Goal: Task Accomplishment & Management: Use online tool/utility

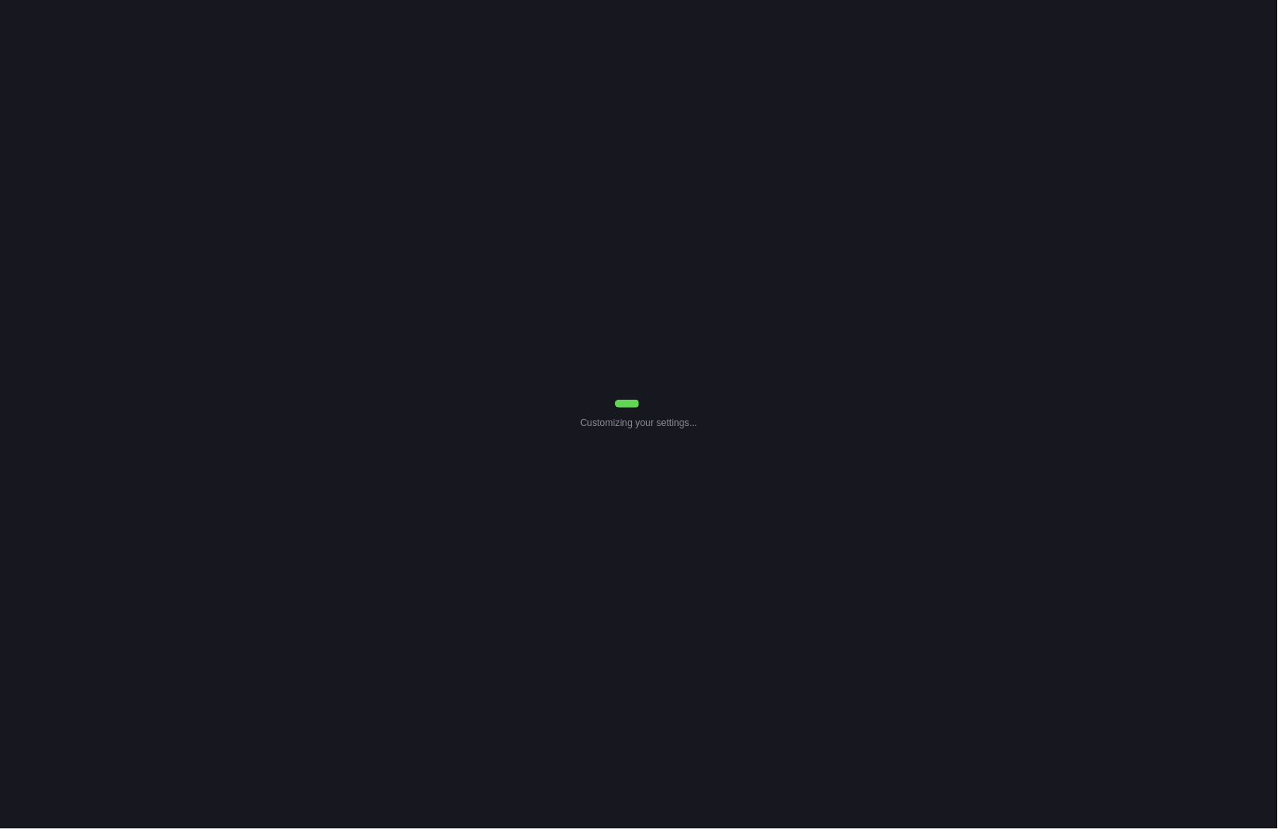
select select "30"
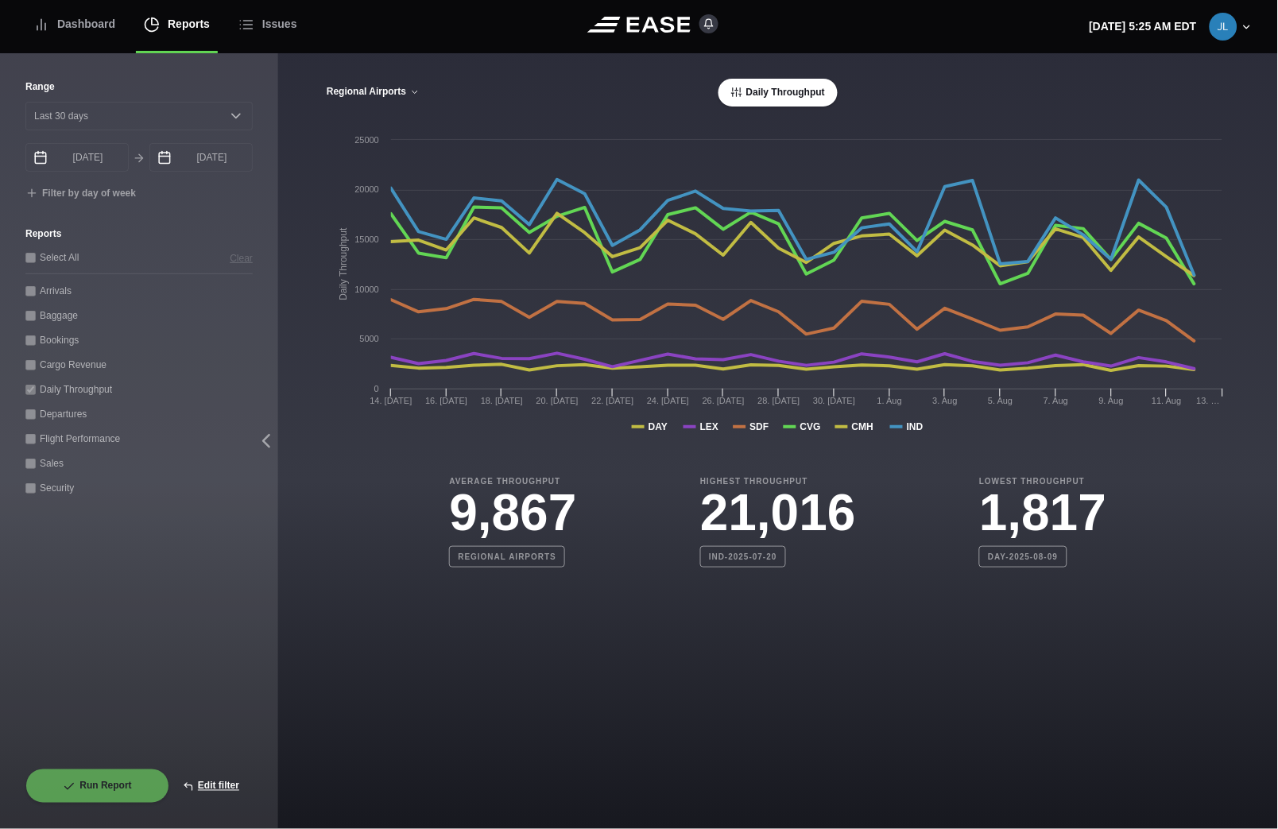
click at [381, 93] on button "Regional Airports" at bounding box center [373, 92] width 95 height 11
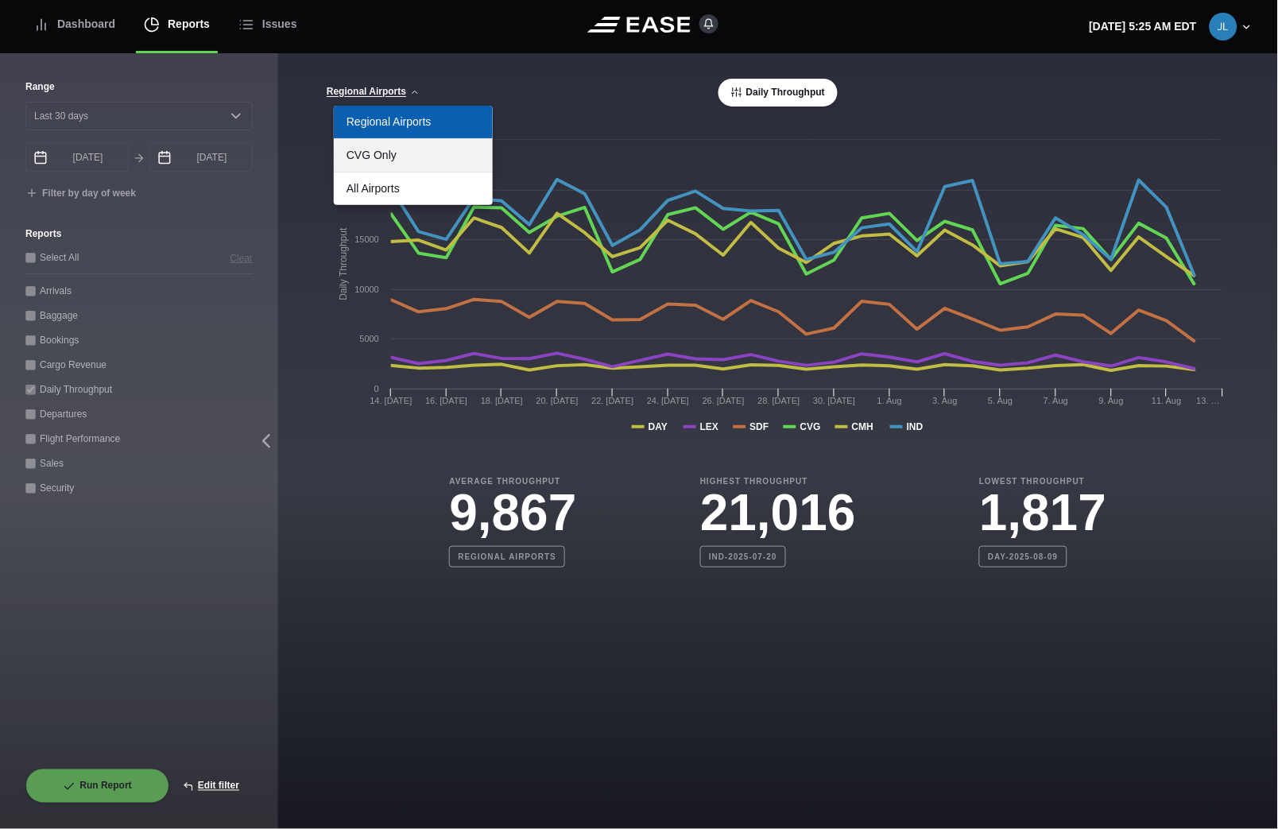
click at [370, 157] on link "CVG Only" at bounding box center [413, 155] width 159 height 33
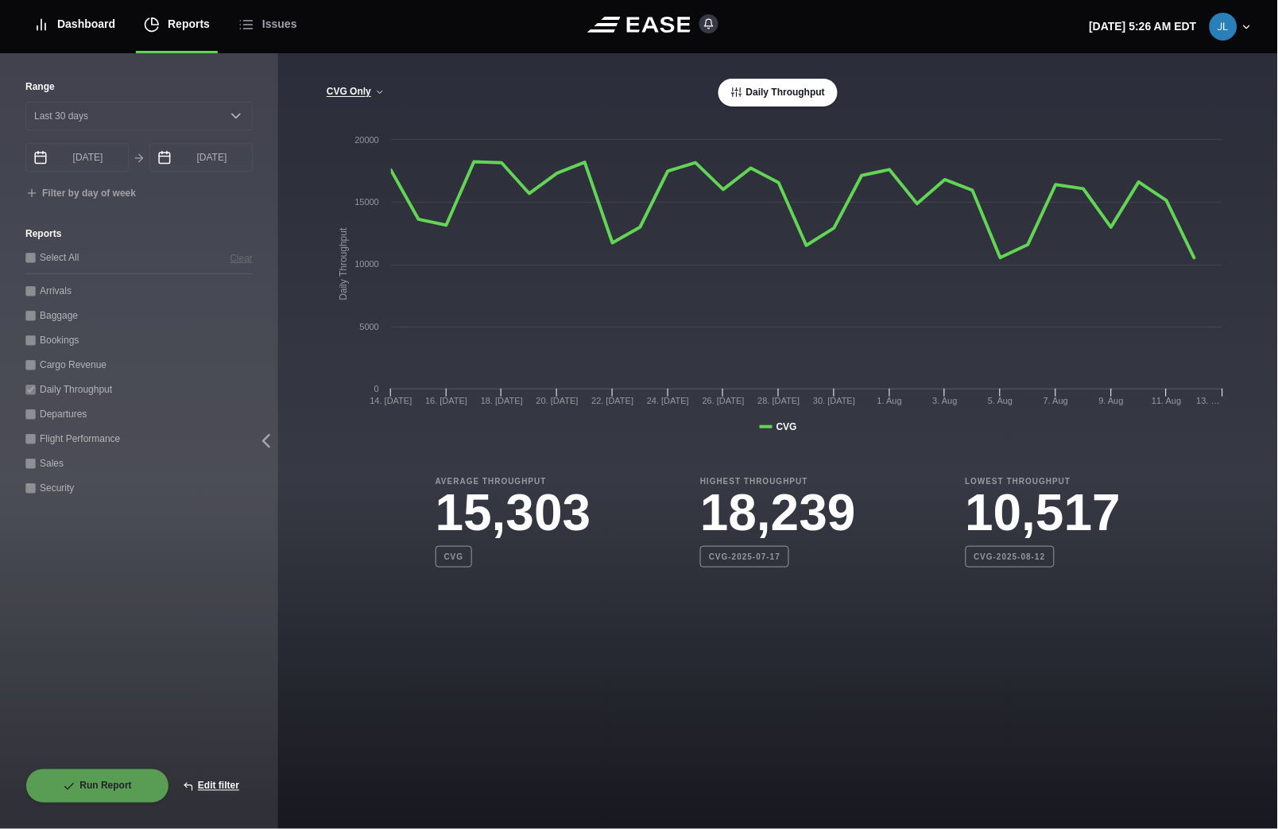
click at [79, 26] on div "Dashboard" at bounding box center [74, 24] width 82 height 53
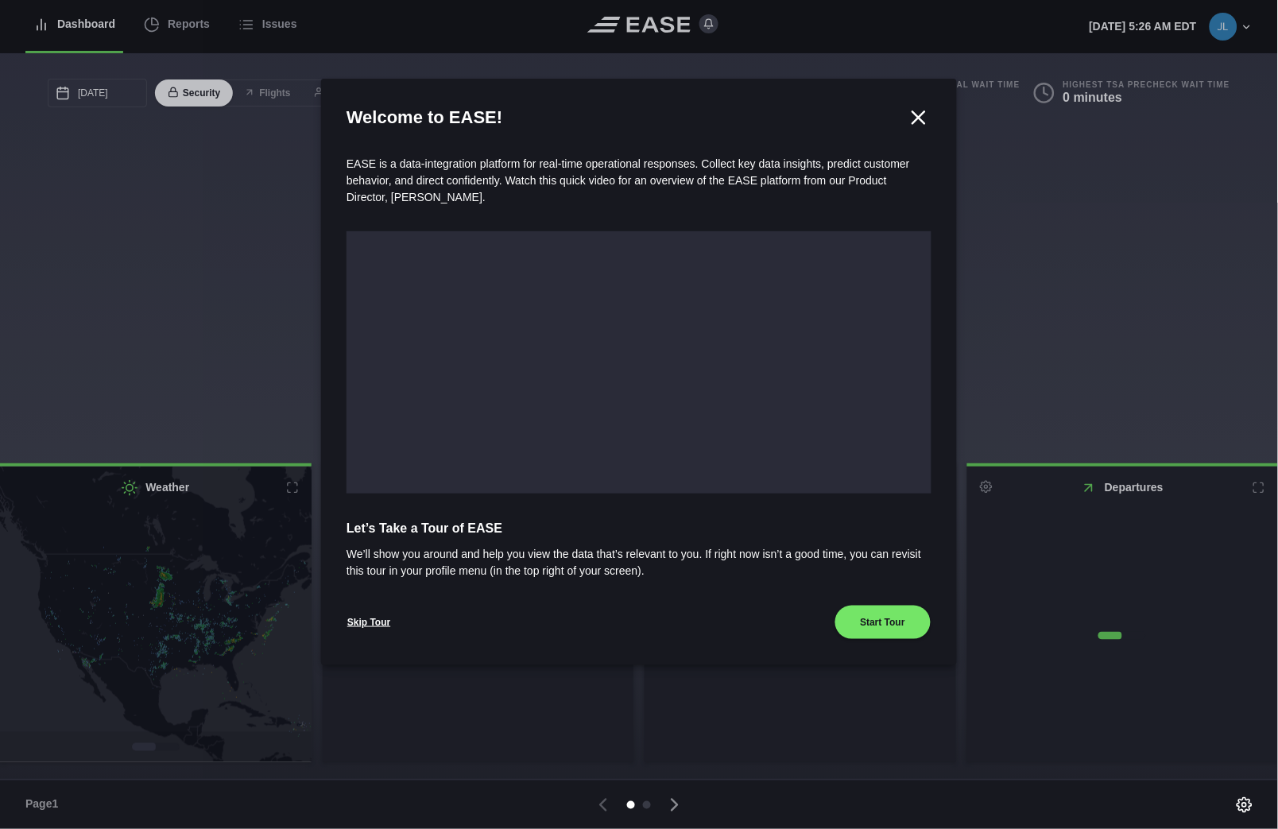
click at [169, 29] on div at bounding box center [639, 414] width 1278 height 829
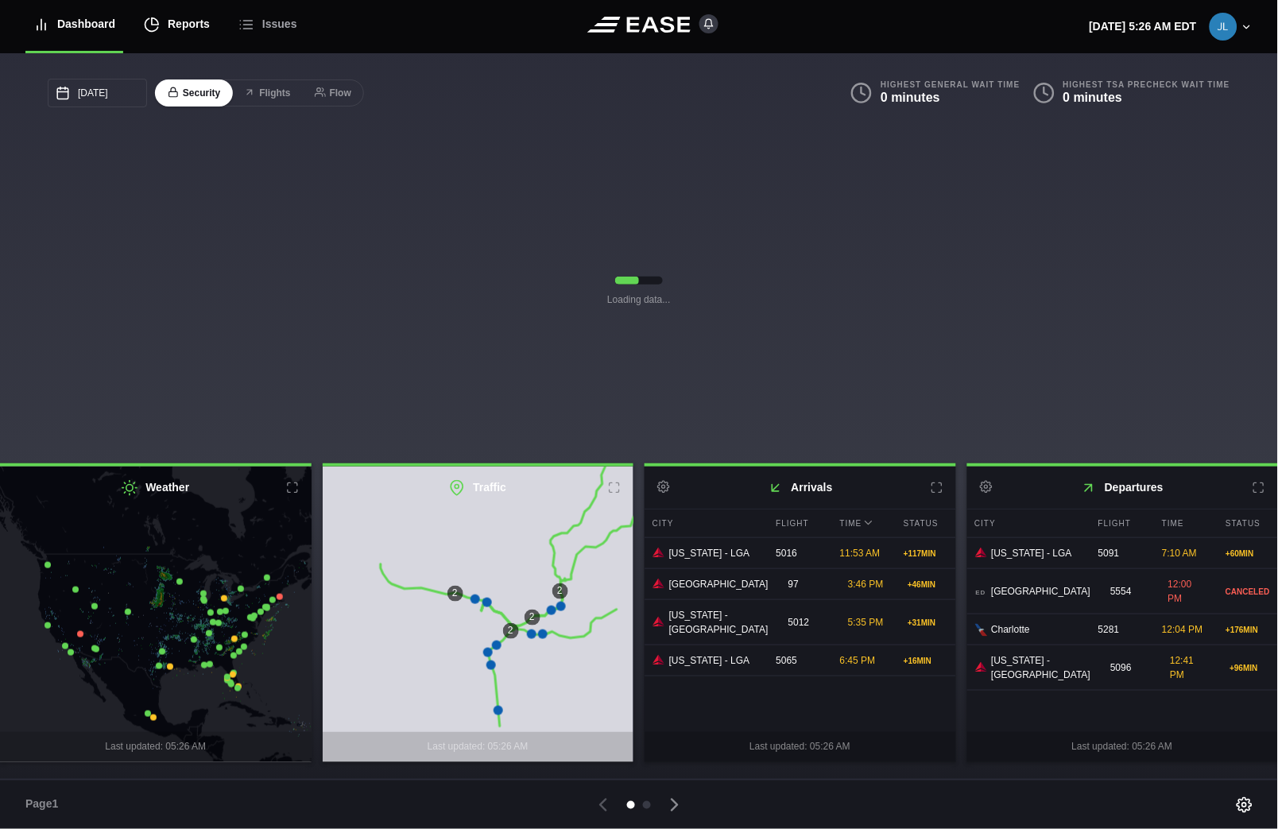
click at [175, 21] on div "Reports" at bounding box center [177, 24] width 66 height 53
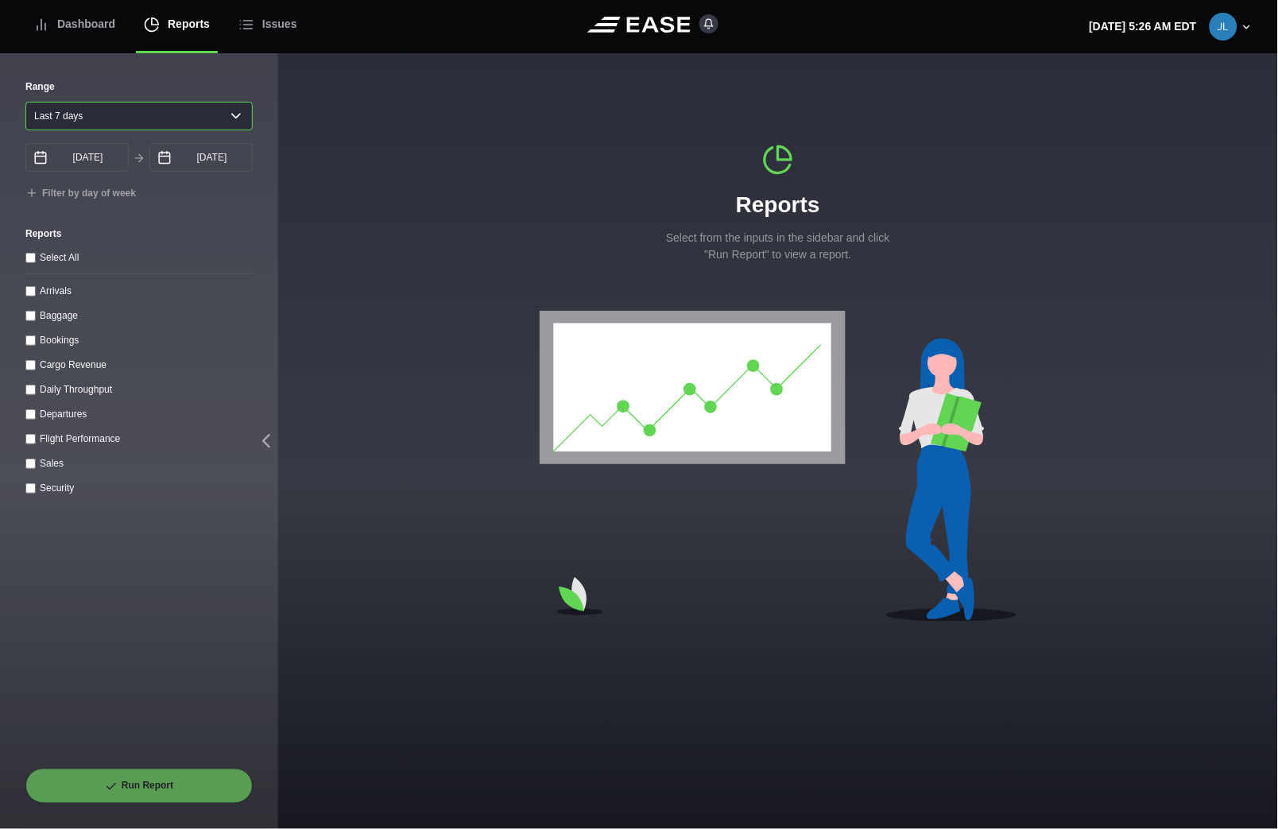
drag, startPoint x: 56, startPoint y: 112, endPoint x: 67, endPoint y: 130, distance: 20.3
click at [56, 112] on select "[DATE] Last 7 days Last 14 days Last 30 days Last 6 weeks" at bounding box center [138, 116] width 227 height 29
select select "1"
click at [25, 102] on select "[DATE] Last 7 days Last 14 days Last 30 days Last 6 weeks" at bounding box center [138, 116] width 227 height 29
type input "[DATE]"
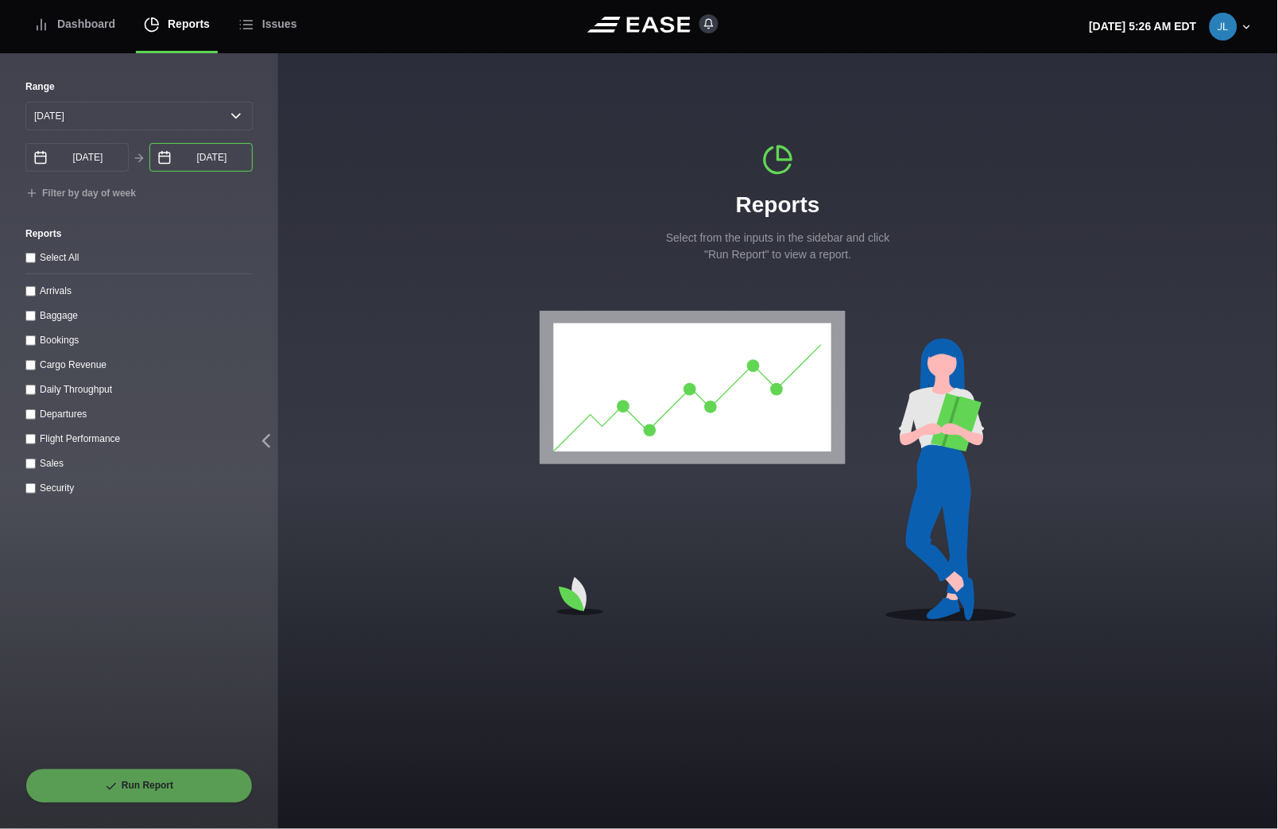
click at [196, 160] on input "[DATE]" at bounding box center [200, 157] width 103 height 29
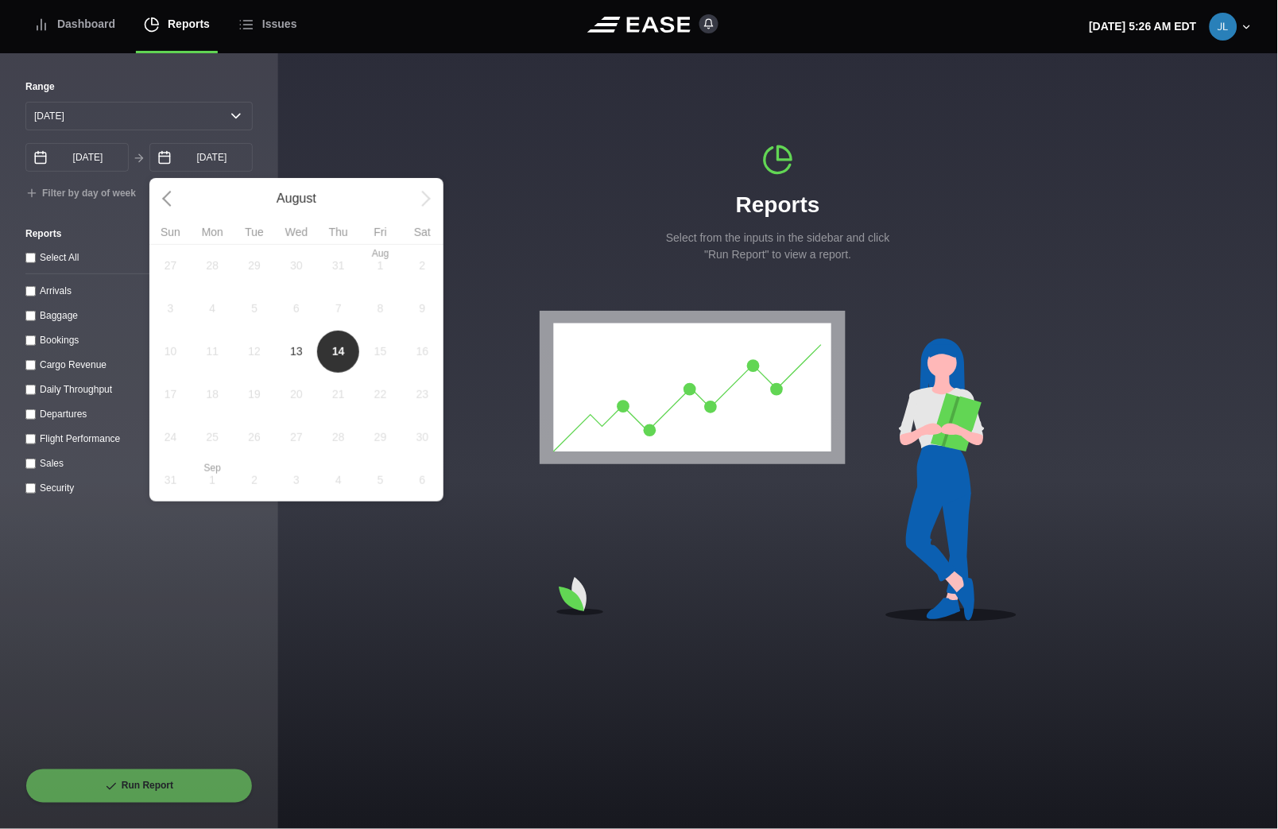
click at [285, 354] on span "13" at bounding box center [297, 351] width 42 height 43
type input "[DATE]"
select select "0"
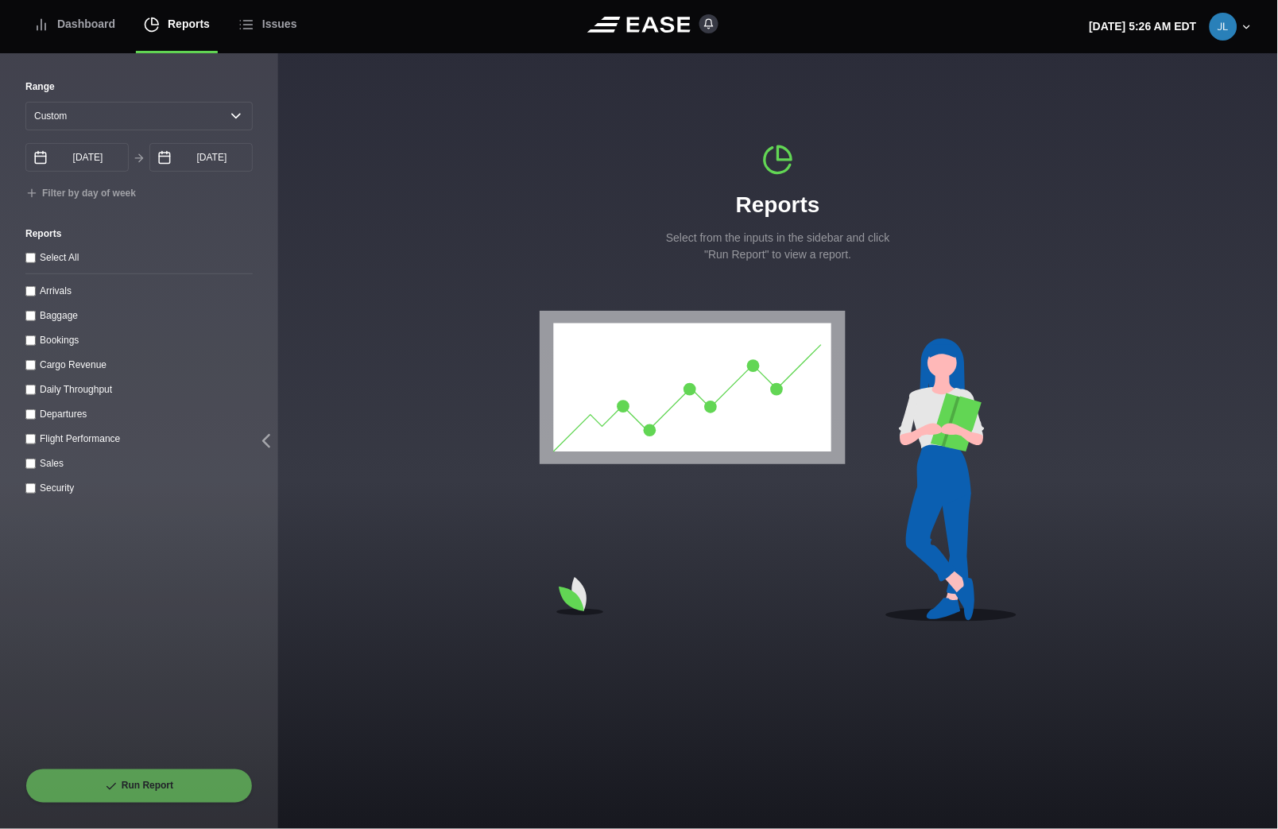
drag, startPoint x: 34, startPoint y: 297, endPoint x: 72, endPoint y: 343, distance: 58.7
click at [37, 299] on div "Arrivals" at bounding box center [138, 290] width 227 height 17
click at [29, 292] on input "Arrivals" at bounding box center [30, 291] width 10 height 10
checkbox input "true"
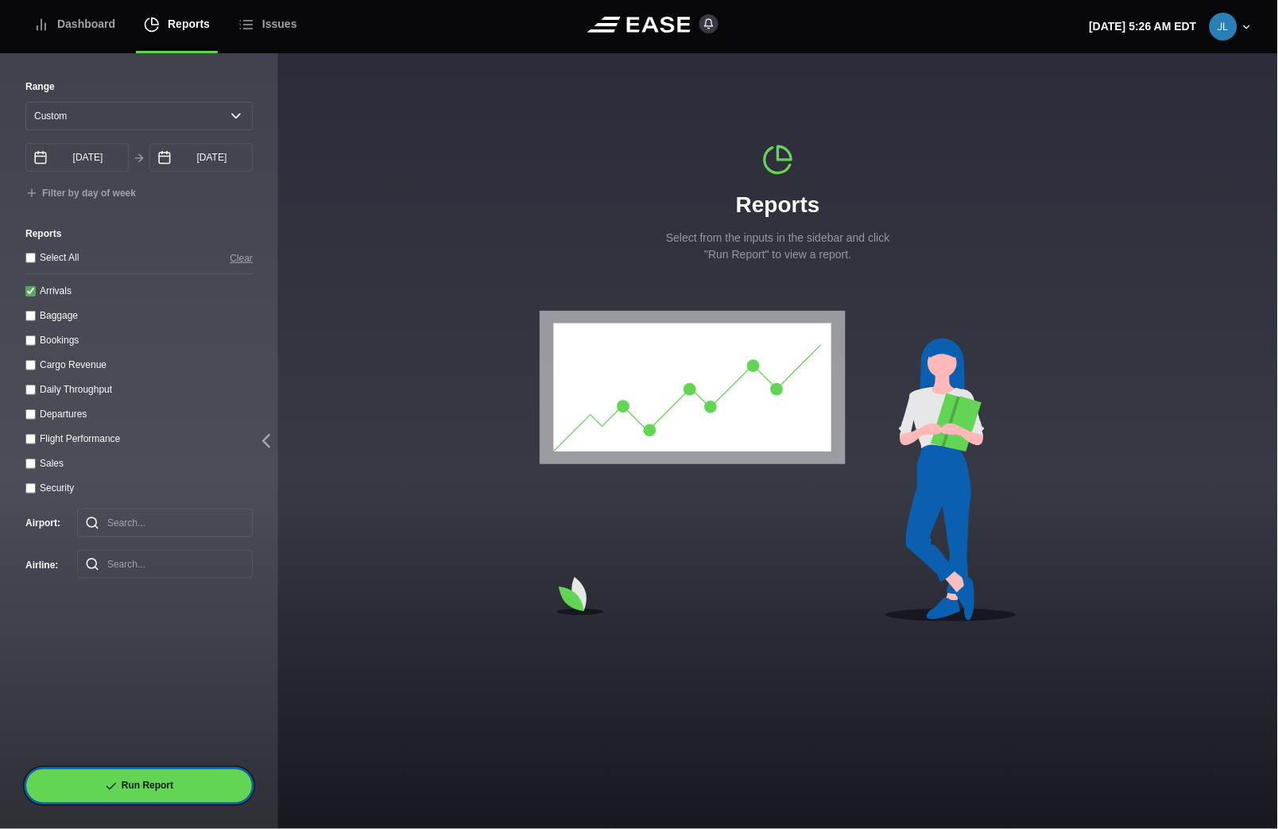
click at [134, 780] on button "Run Report" at bounding box center [138, 786] width 227 height 35
select select "0"
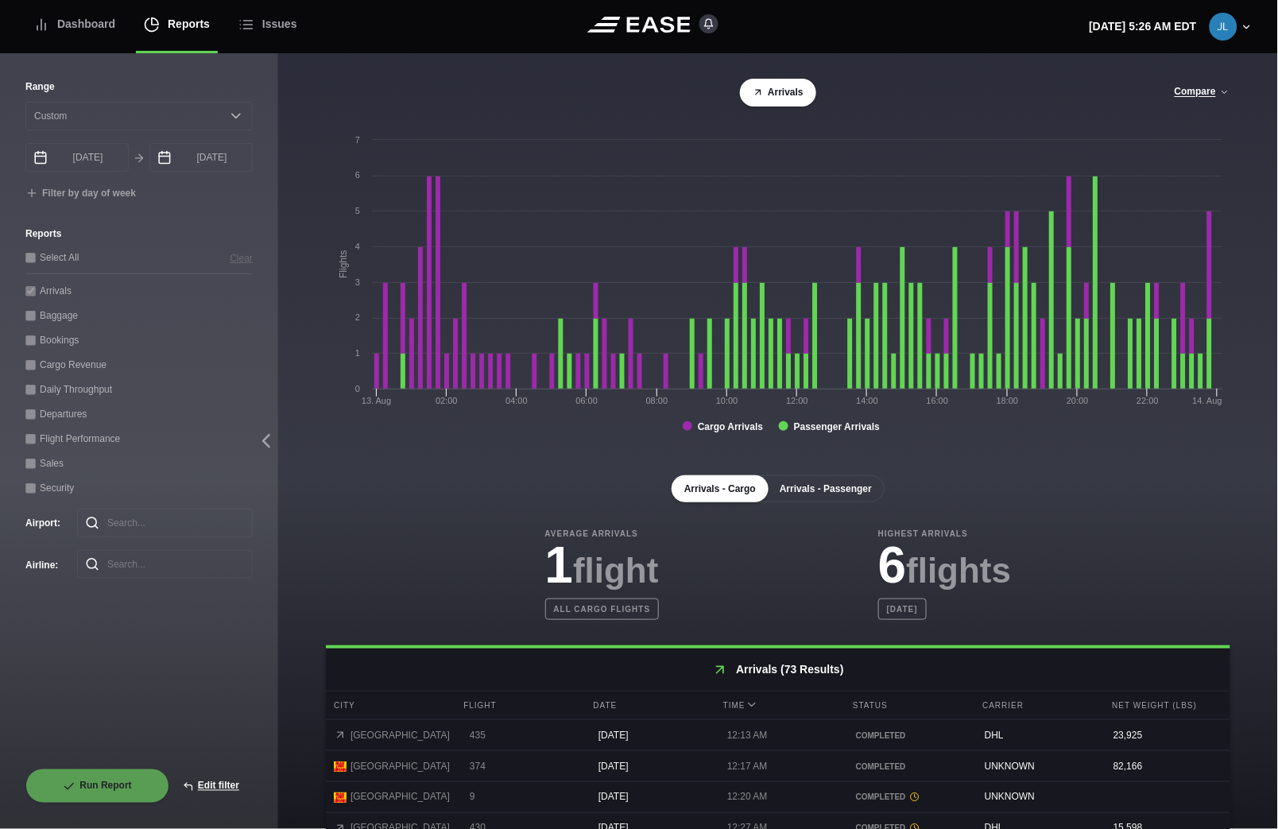
click at [851, 496] on button "Arrivals - Passenger" at bounding box center [826, 488] width 118 height 27
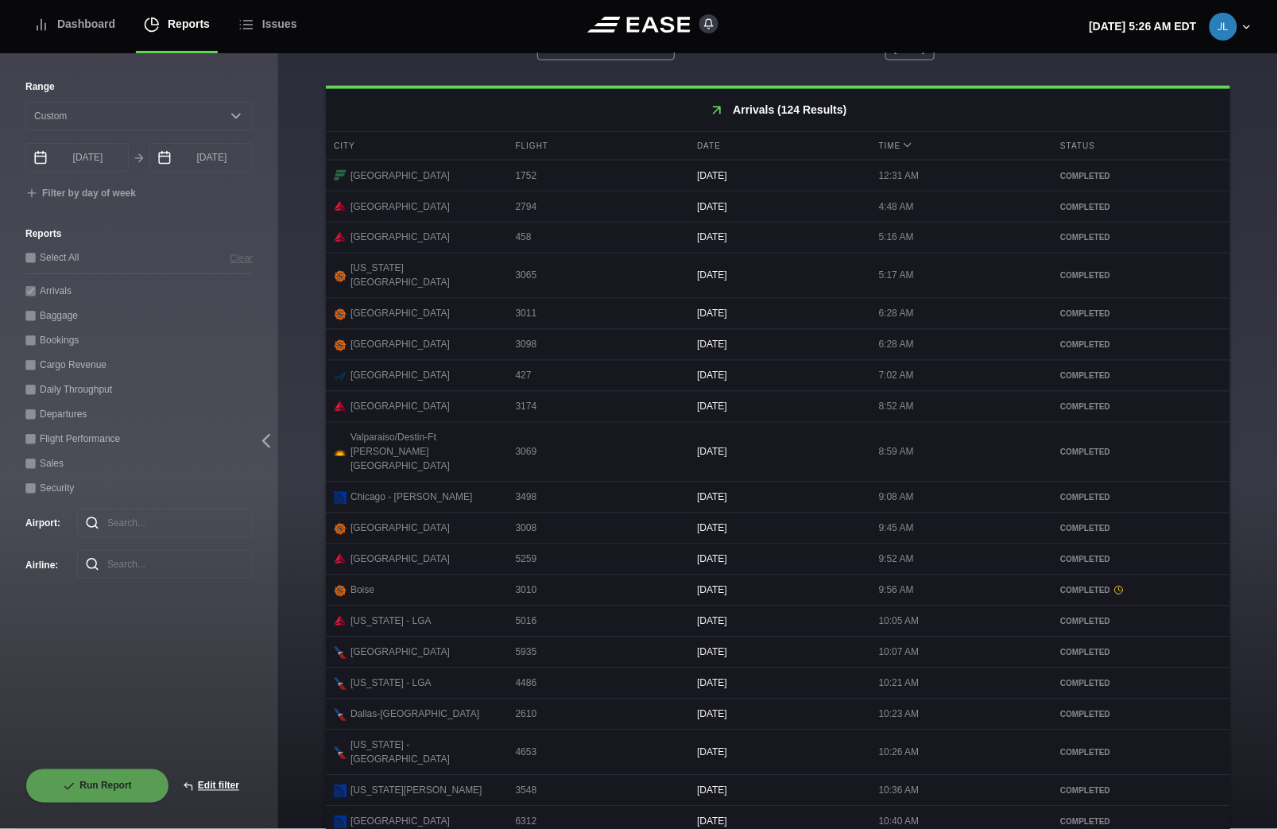
scroll to position [584, 0]
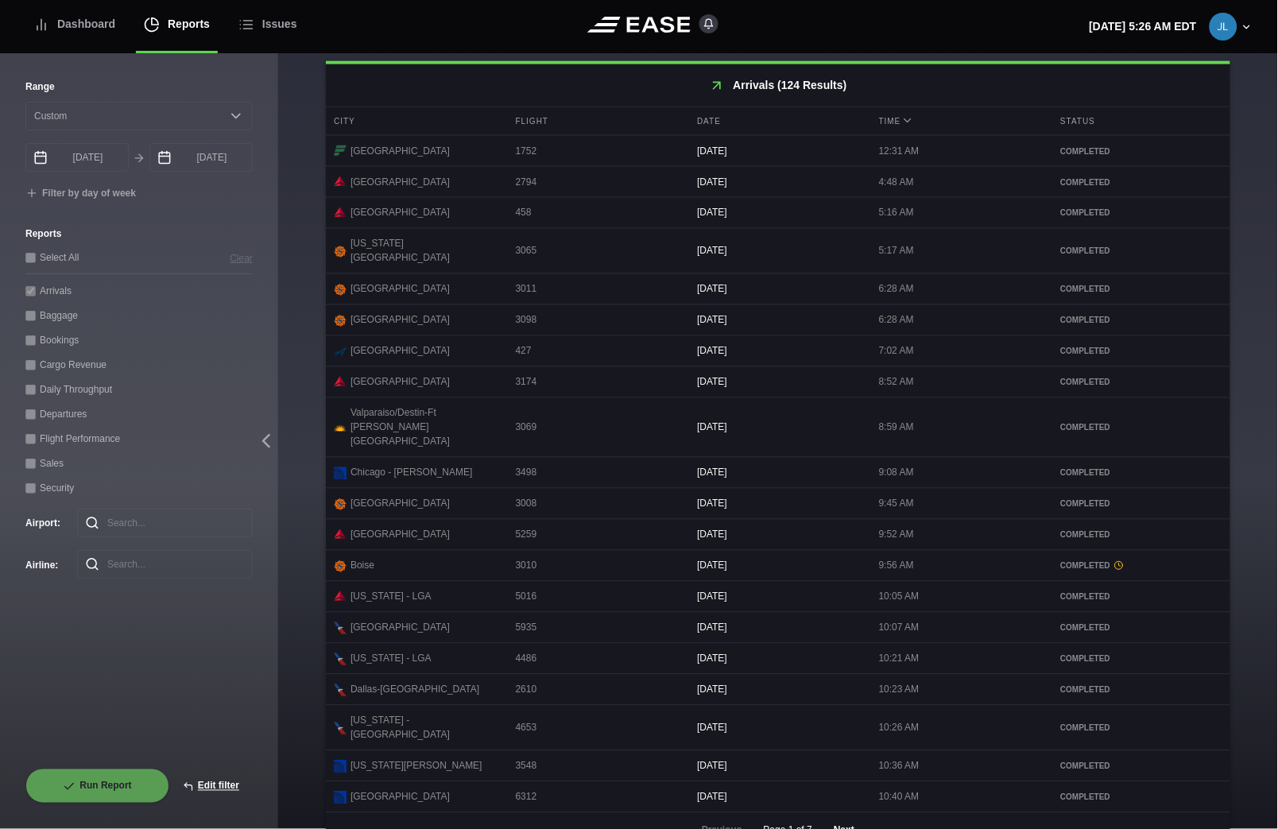
click at [846, 813] on button "Next" at bounding box center [844, 830] width 48 height 35
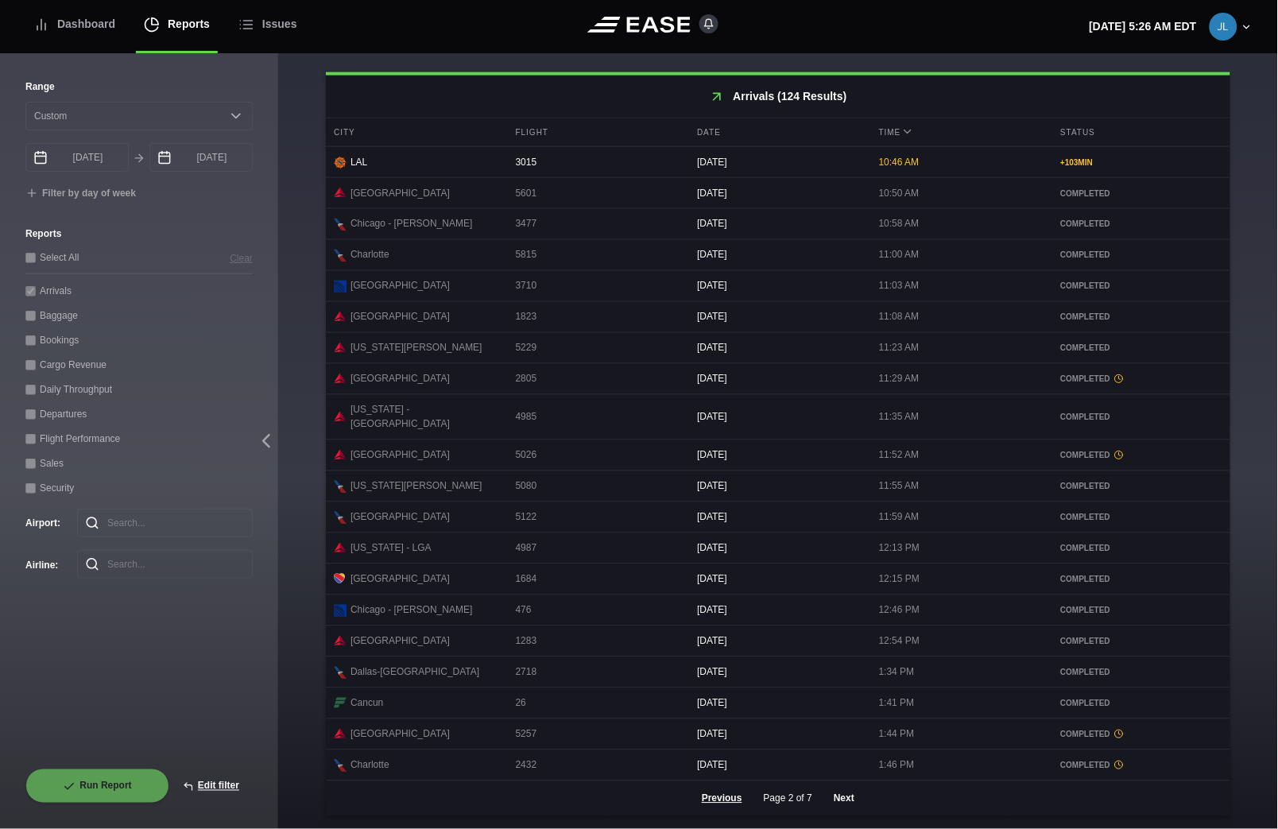
scroll to position [570, 0]
click at [840, 797] on button "Next" at bounding box center [844, 801] width 48 height 35
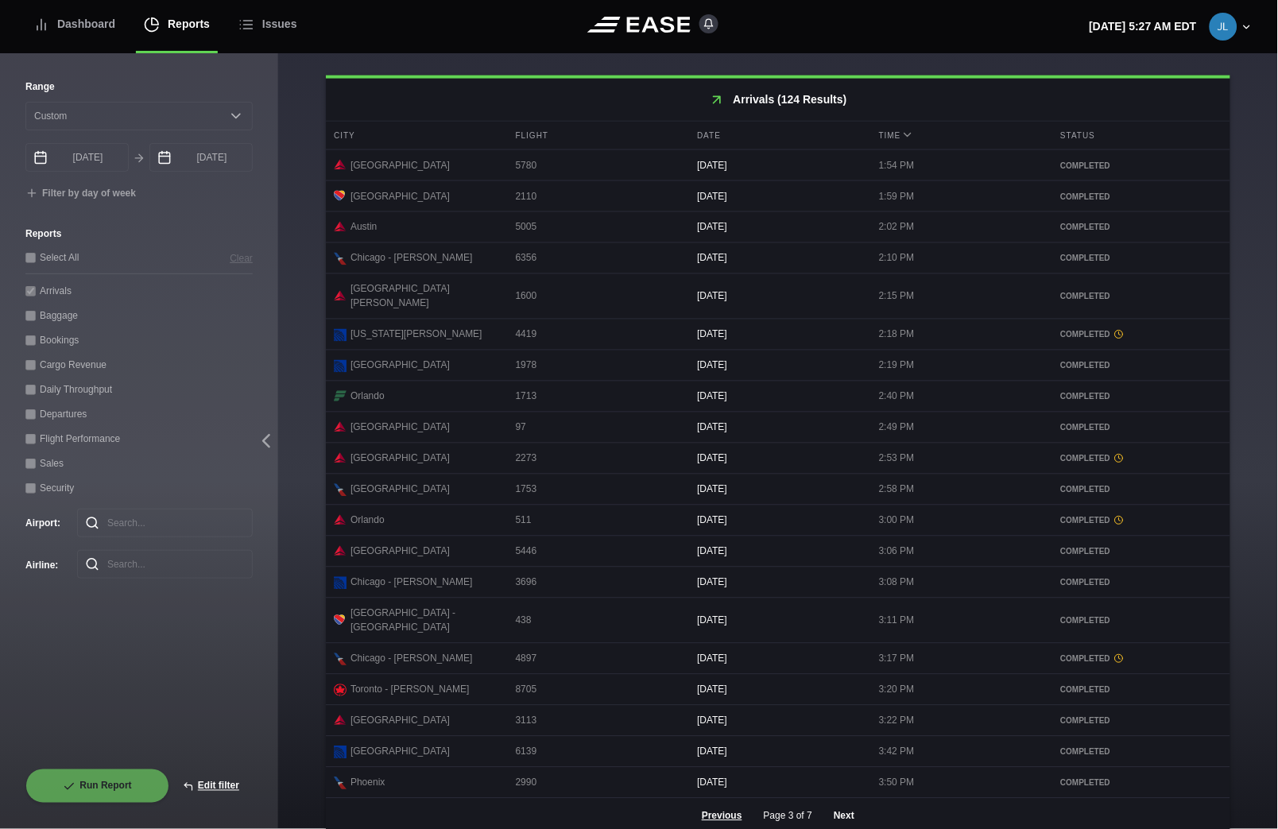
click at [846, 803] on button "Next" at bounding box center [844, 816] width 48 height 35
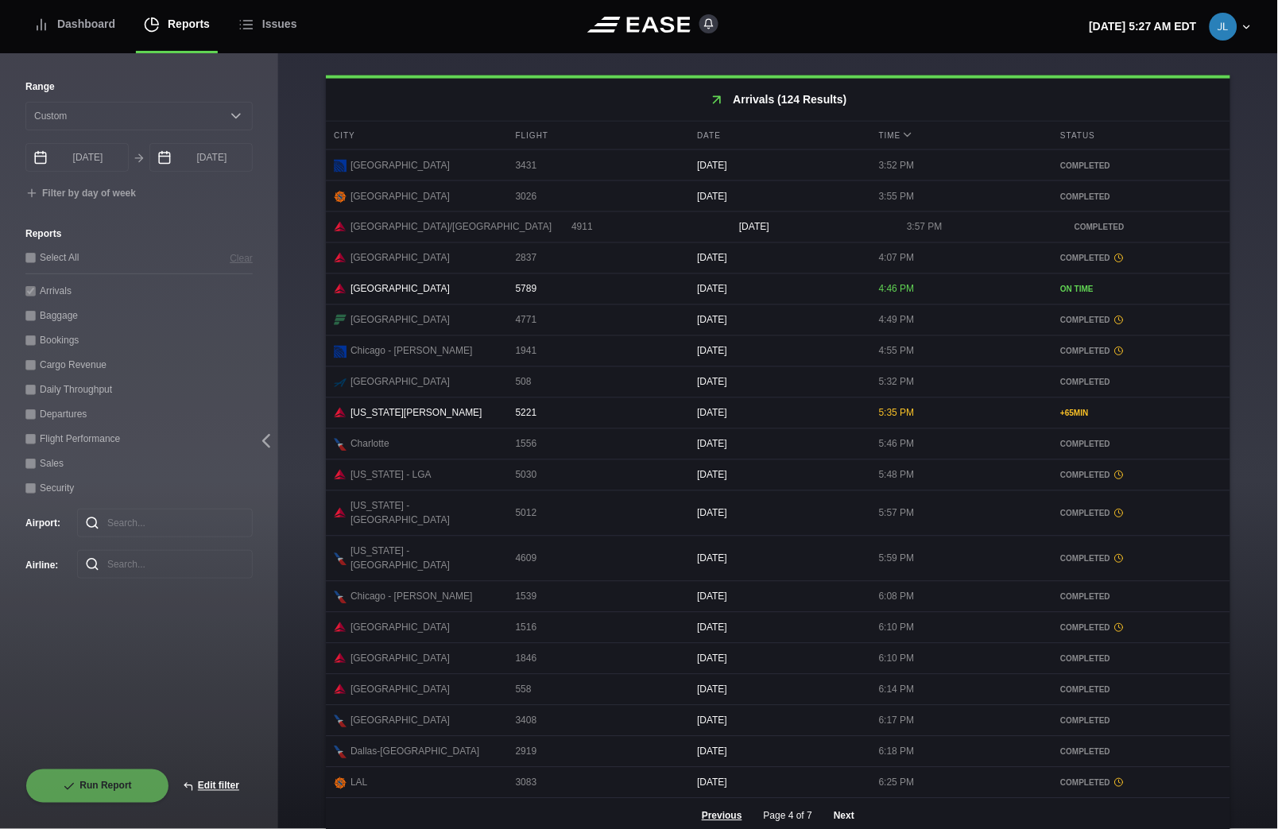
click at [844, 801] on button "Next" at bounding box center [844, 816] width 48 height 35
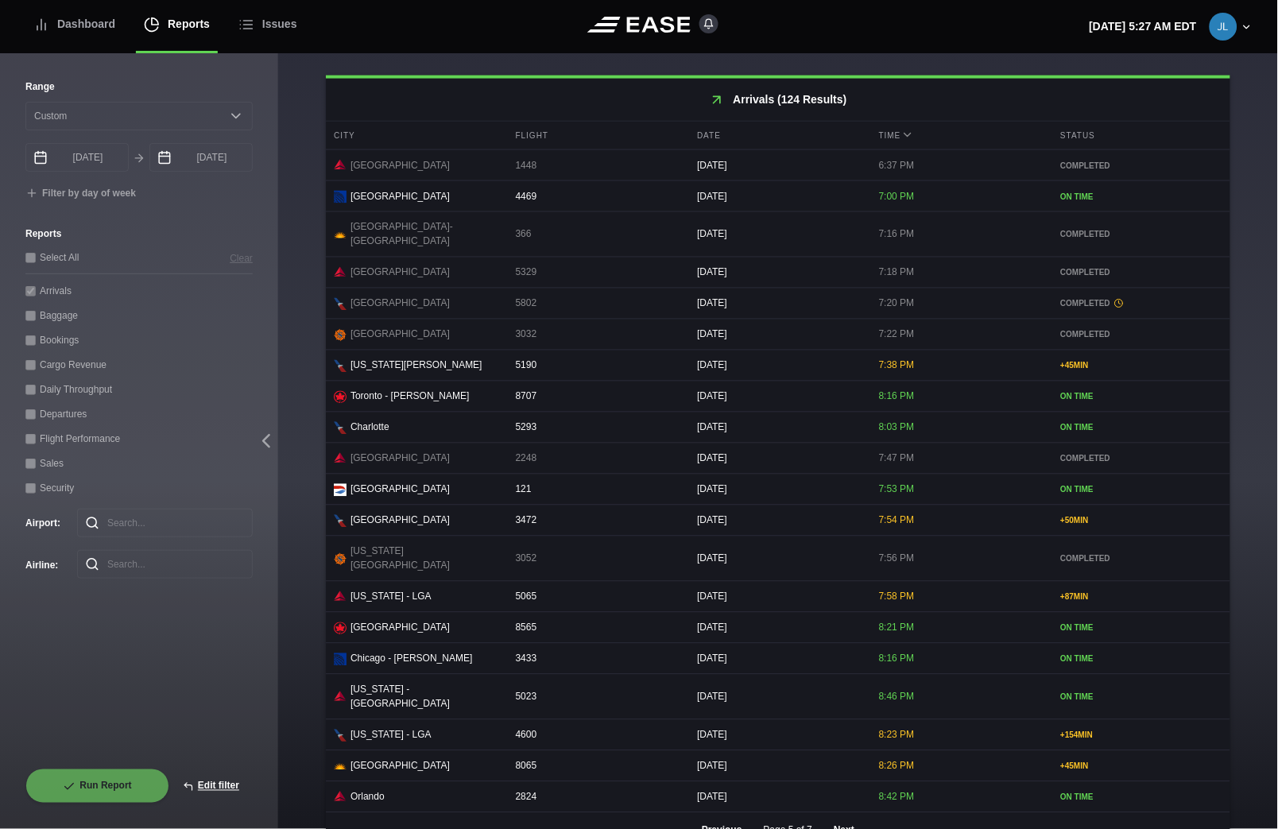
click at [838, 813] on button "Next" at bounding box center [844, 830] width 48 height 35
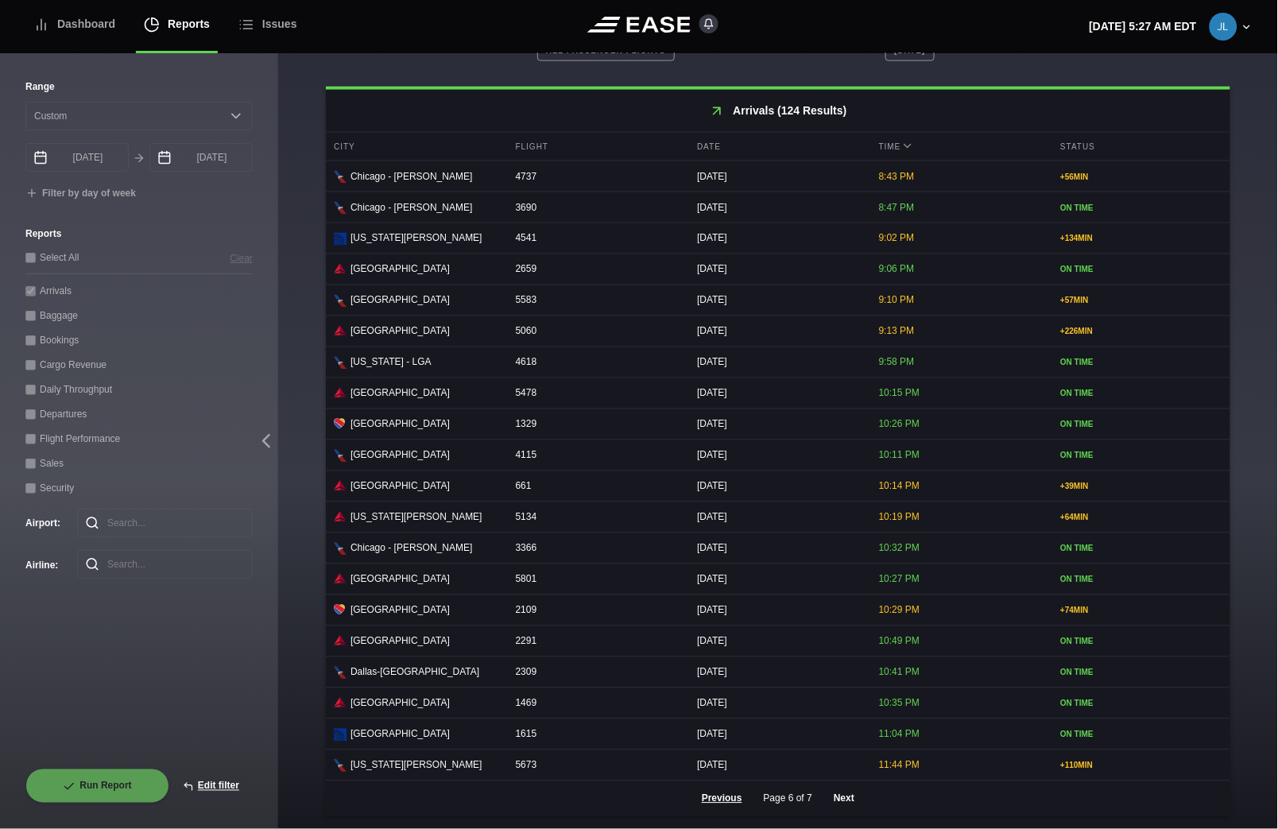
click at [838, 795] on button "Next" at bounding box center [844, 798] width 48 height 35
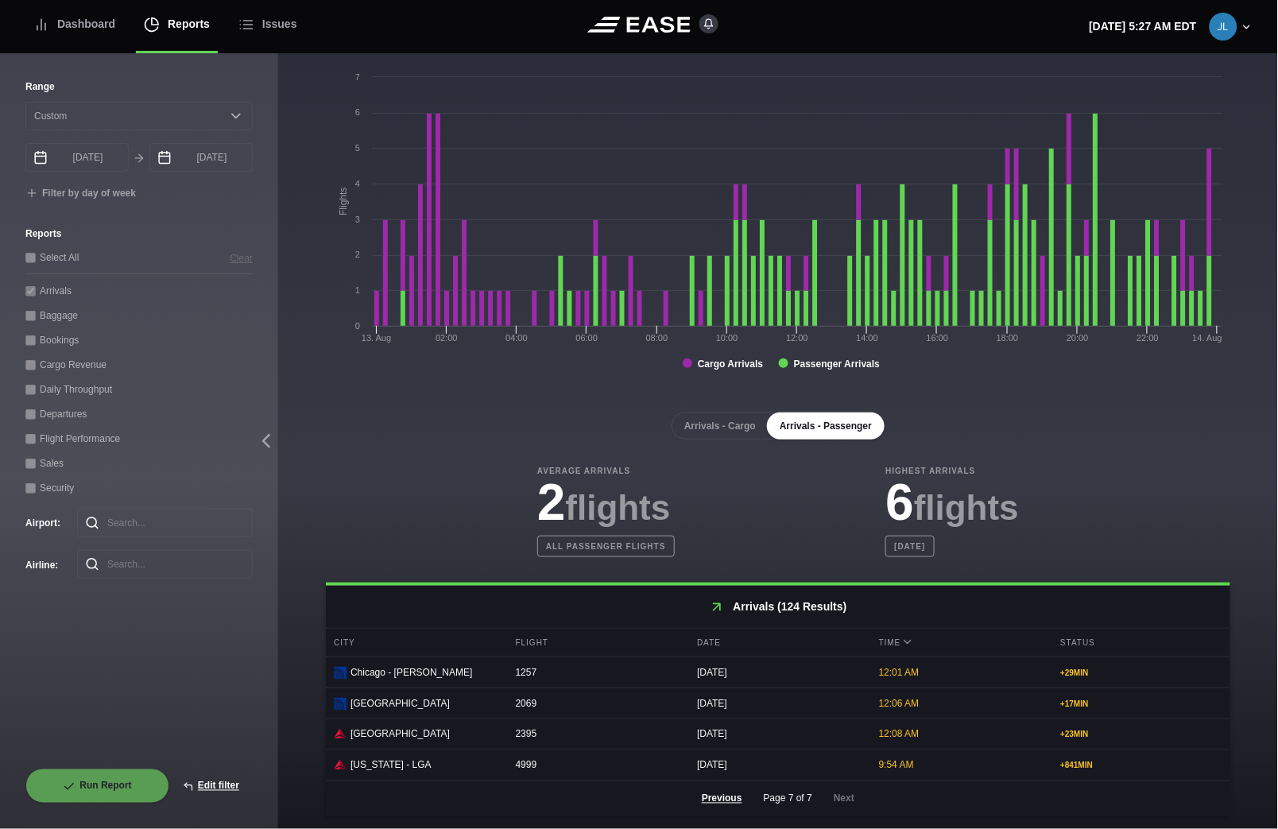
scroll to position [68, 0]
click at [77, 25] on div "Dashboard" at bounding box center [74, 24] width 82 height 53
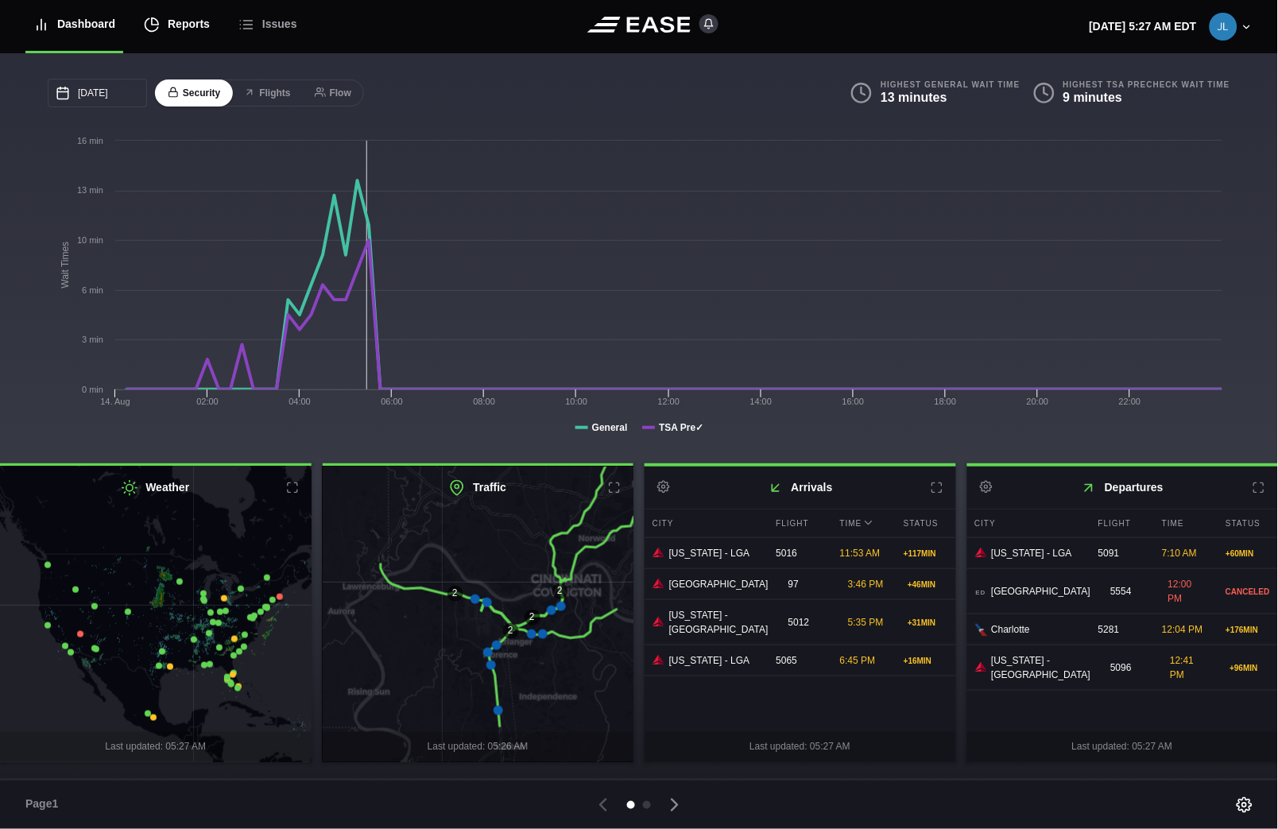
click at [178, 22] on div "Reports" at bounding box center [177, 24] width 66 height 53
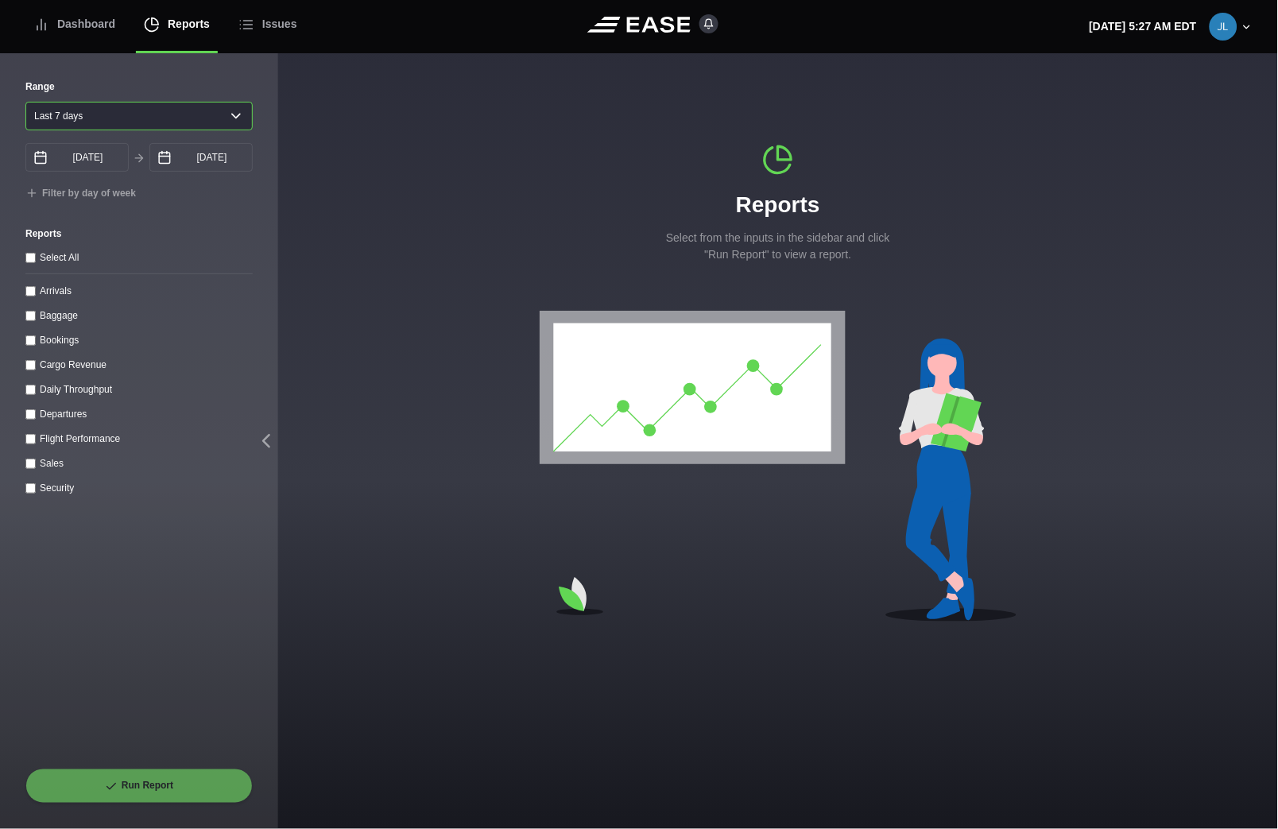
click at [226, 113] on select "[DATE] Last 7 days Last 14 days Last 30 days Last 6 weeks" at bounding box center [138, 116] width 227 height 29
select select "1"
click at [25, 102] on select "[DATE] Last 7 days Last 14 days Last 30 days Last 6 weeks" at bounding box center [138, 116] width 227 height 29
type input "[DATE]"
click at [196, 172] on input "[DATE]" at bounding box center [200, 157] width 103 height 29
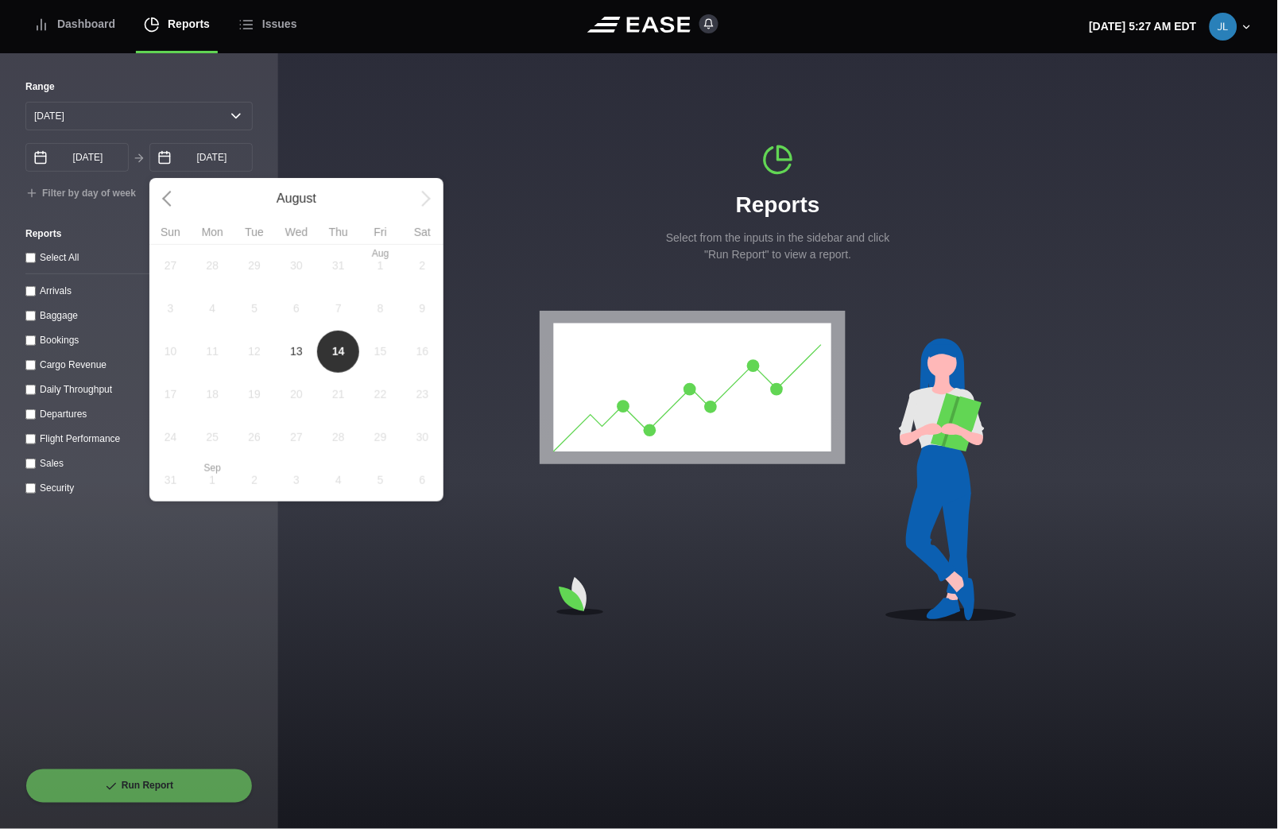
click at [295, 348] on span "13" at bounding box center [296, 351] width 13 height 17
type input "[DATE]"
select select "0"
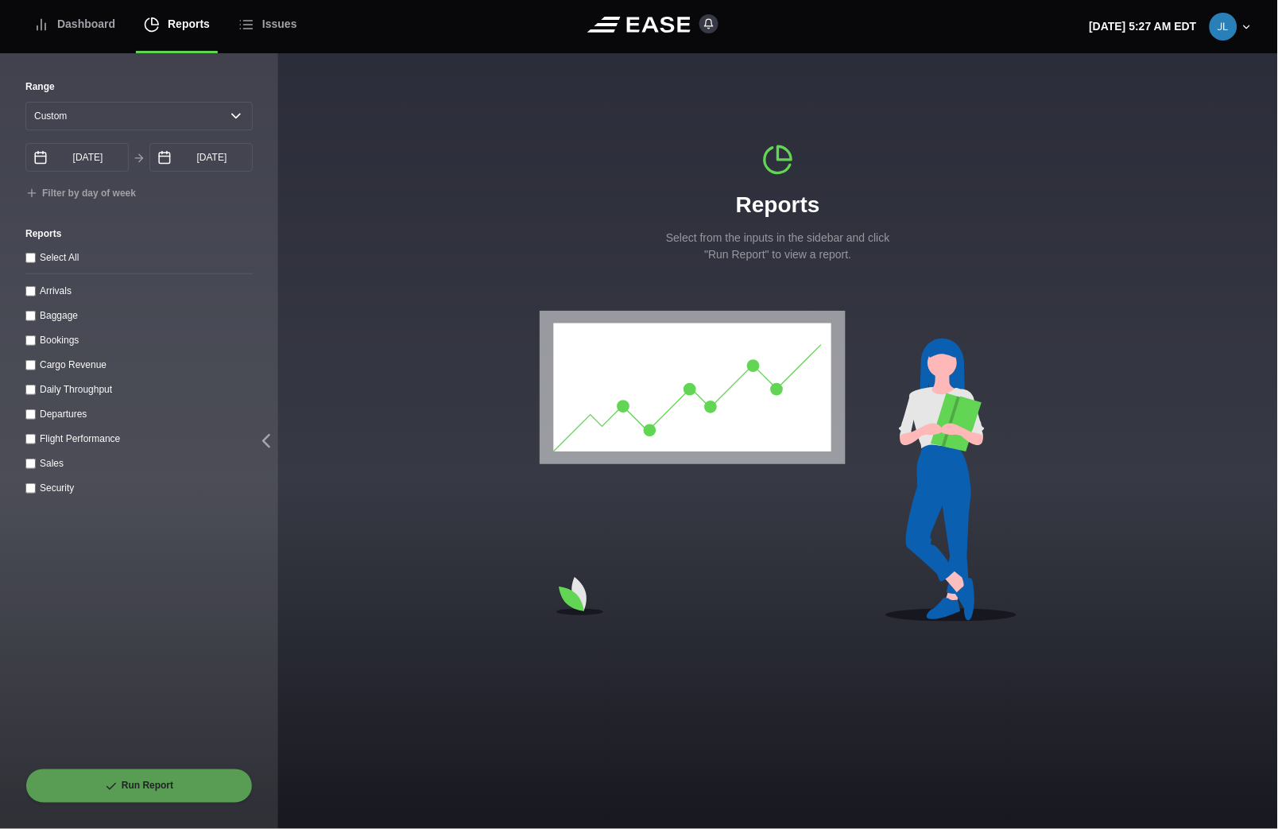
drag, startPoint x: 34, startPoint y: 419, endPoint x: 57, endPoint y: 486, distance: 70.6
click at [33, 419] on input "Departures" at bounding box center [30, 414] width 10 height 10
checkbox input "true"
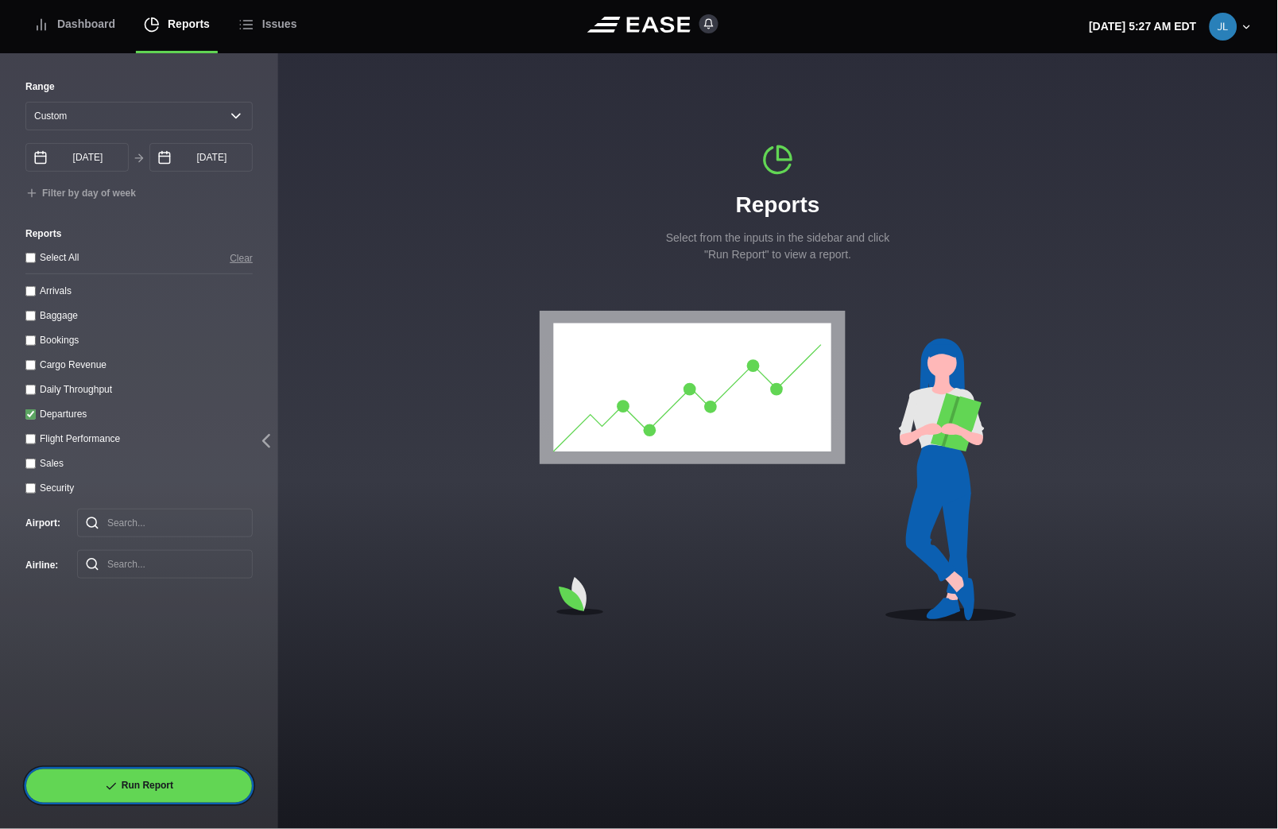
click at [168, 800] on button "Run Report" at bounding box center [138, 786] width 227 height 35
select select "0"
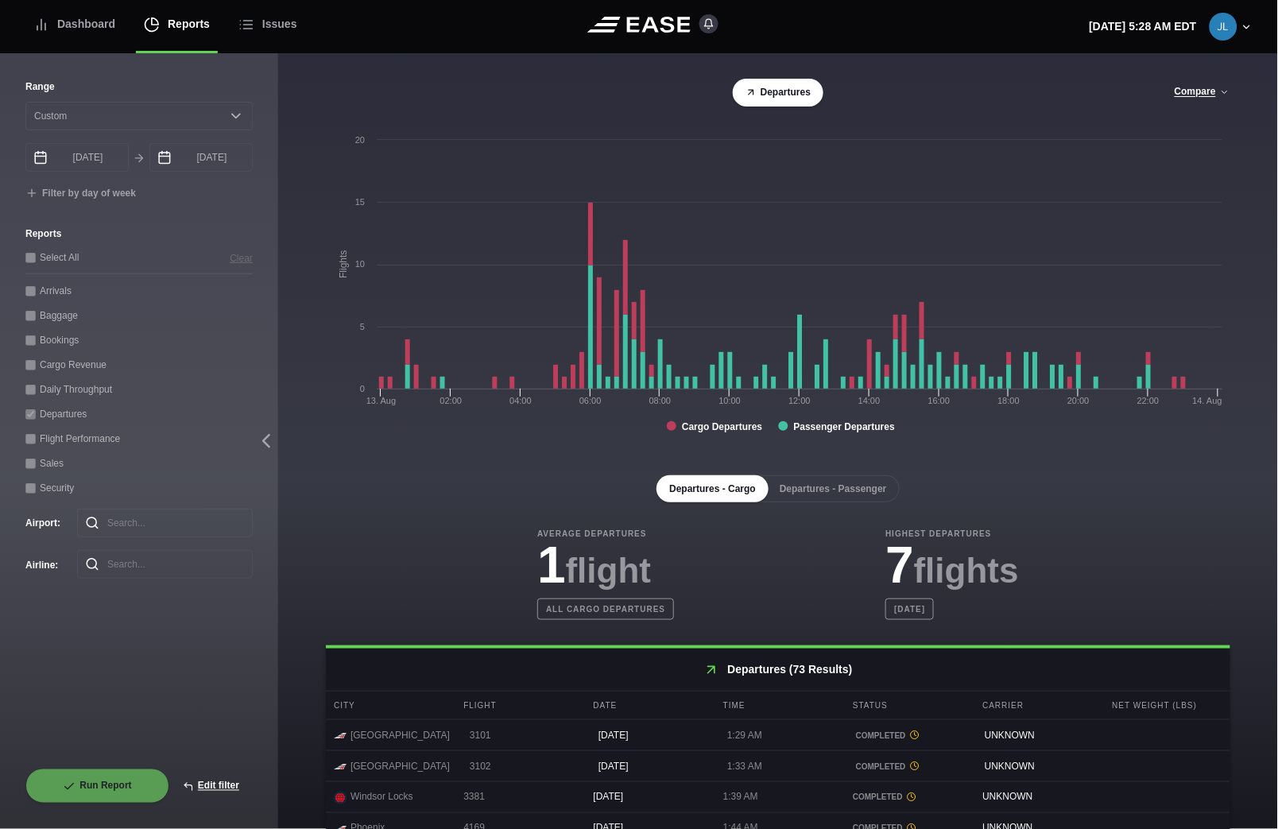
drag, startPoint x: 835, startPoint y: 493, endPoint x: 886, endPoint y: 525, distance: 60.4
click at [836, 493] on button "Departures - Passenger" at bounding box center [833, 488] width 133 height 27
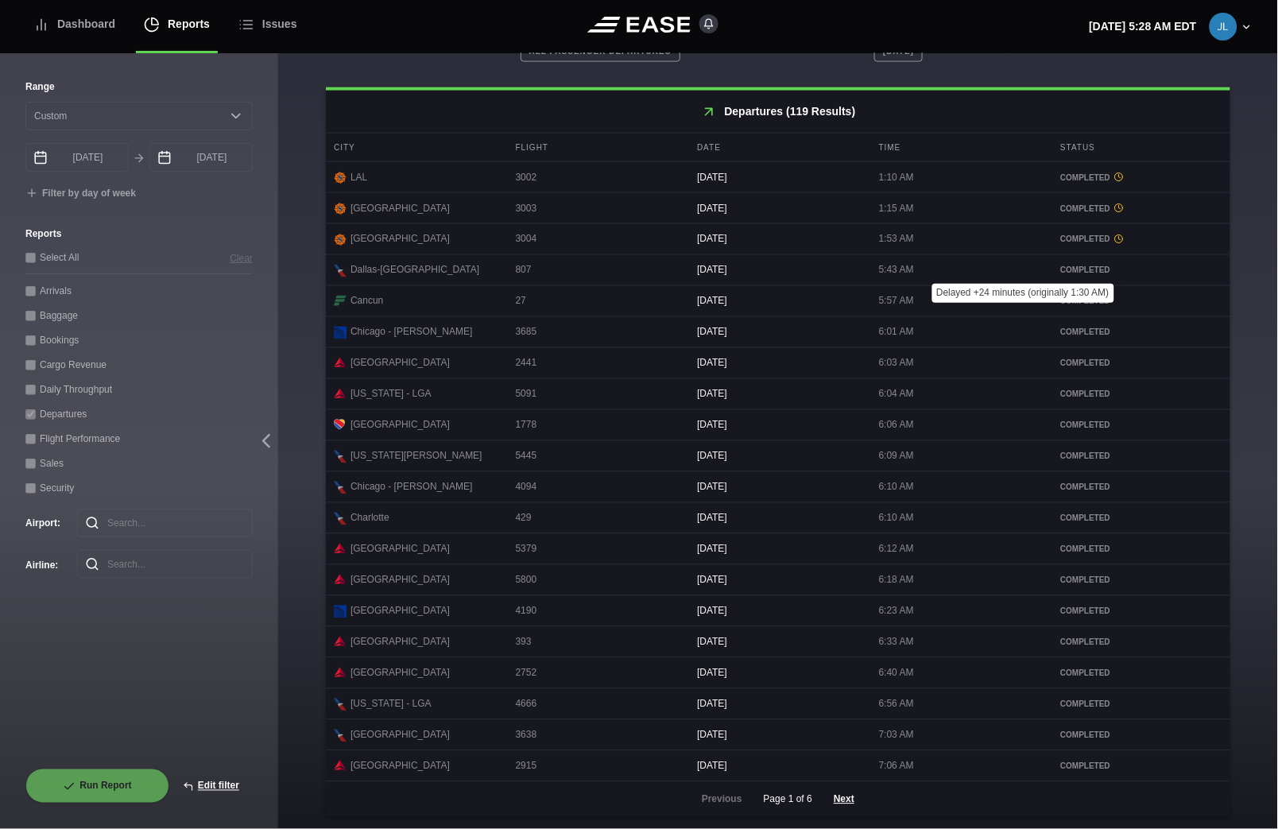
scroll to position [570, 0]
click at [827, 801] on button "Next" at bounding box center [844, 798] width 48 height 35
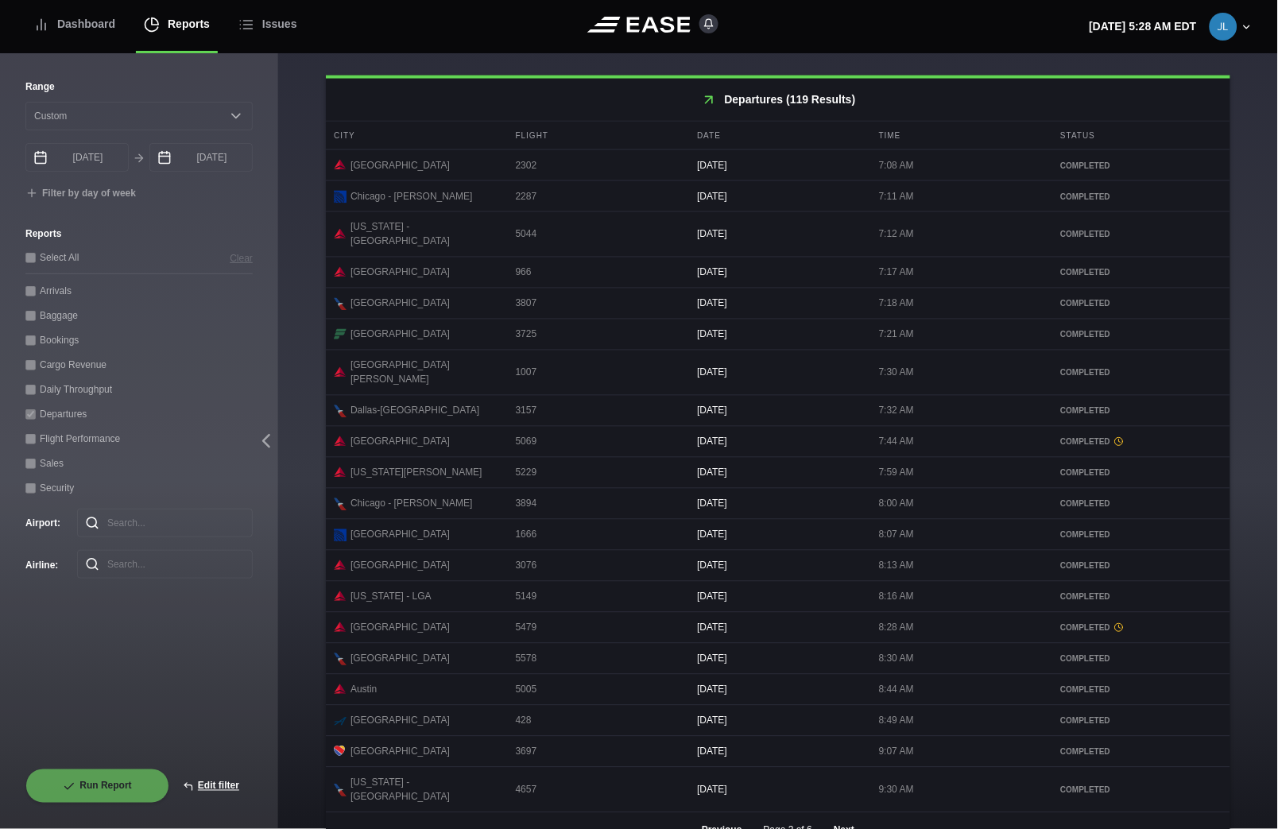
click at [835, 813] on button "Next" at bounding box center [844, 830] width 48 height 35
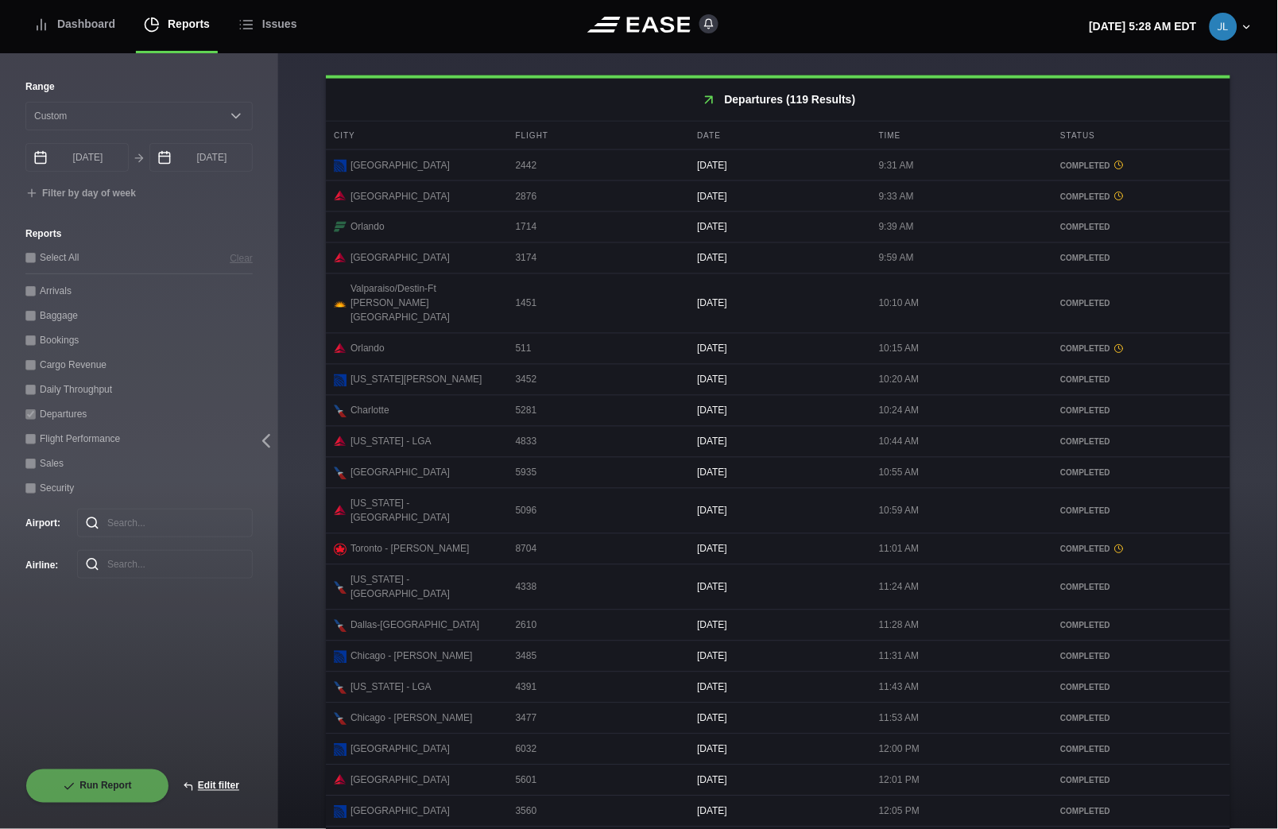
click at [836, 827] on button "Next" at bounding box center [844, 844] width 48 height 35
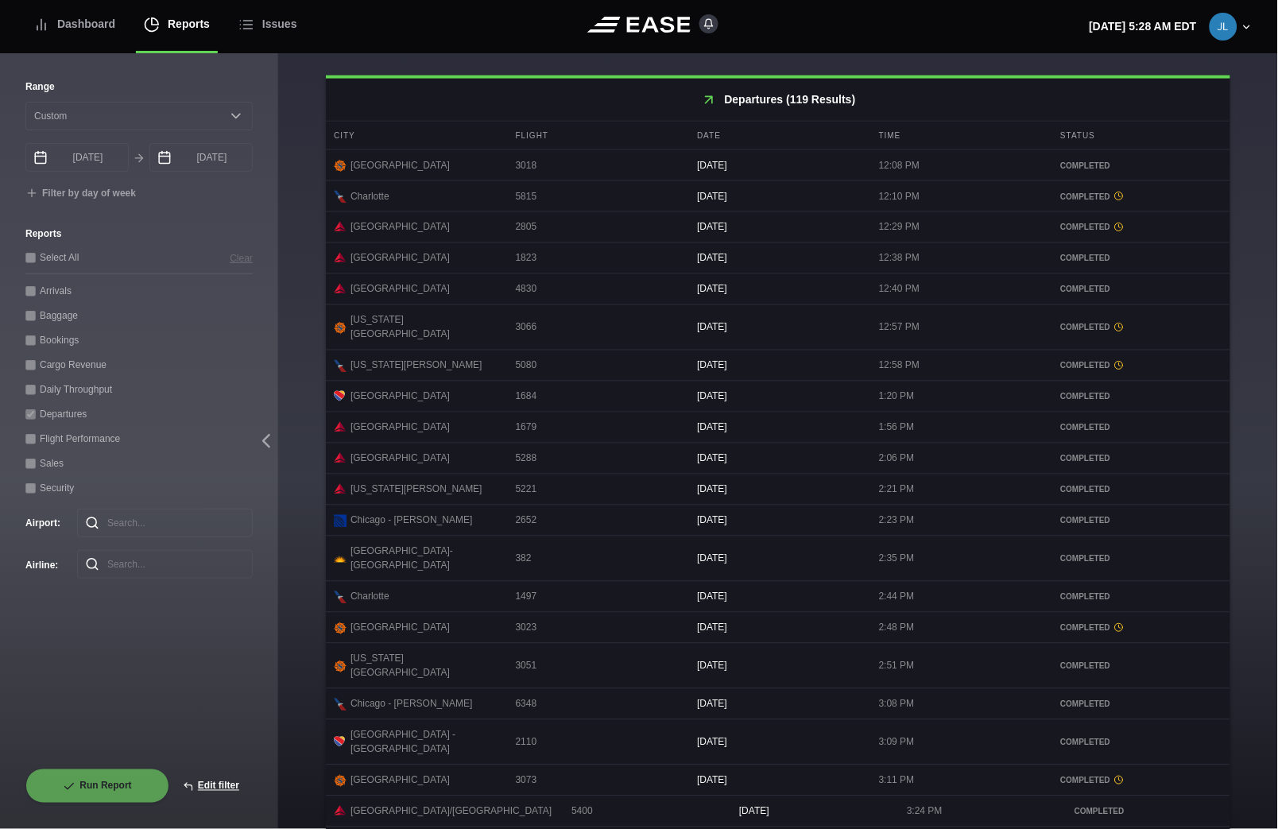
click at [835, 827] on button "Next" at bounding box center [844, 844] width 48 height 35
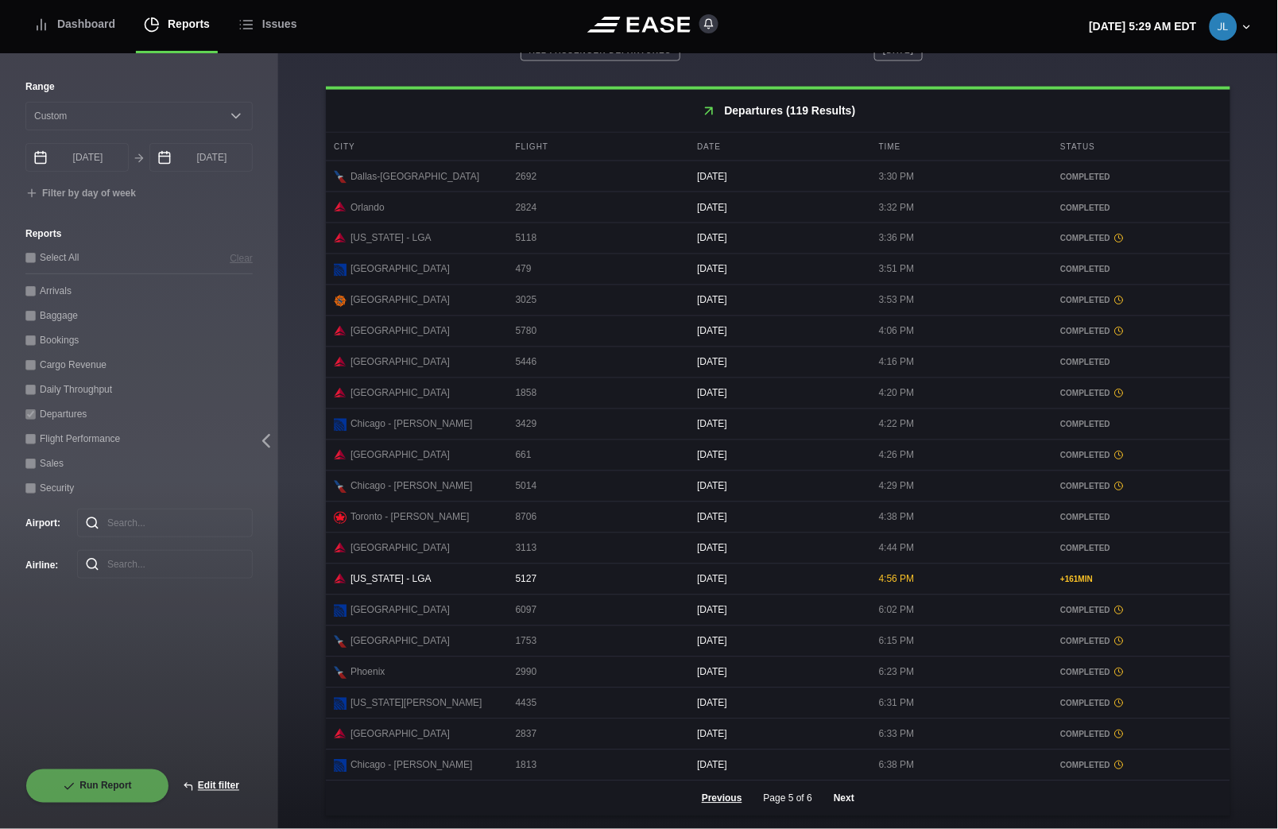
click at [844, 798] on button "Next" at bounding box center [844, 798] width 48 height 35
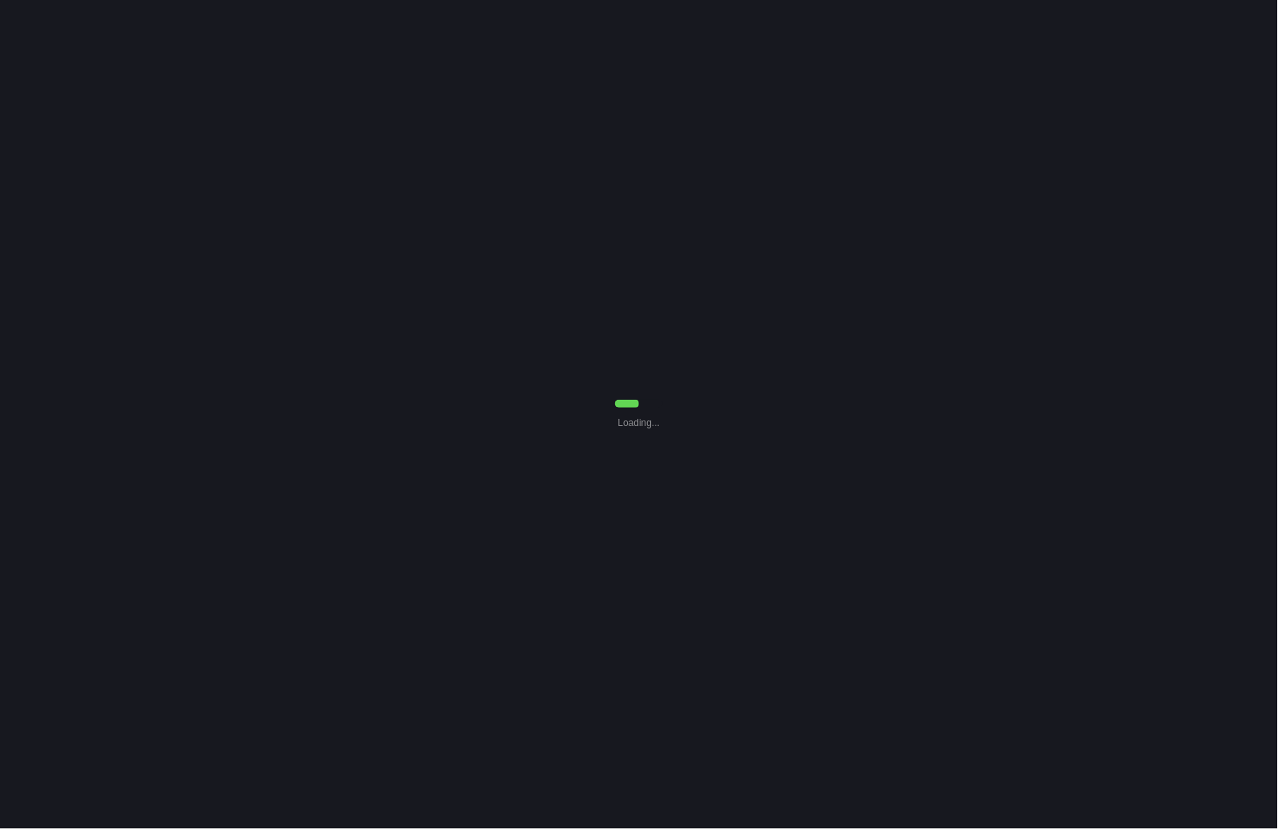
select select "0"
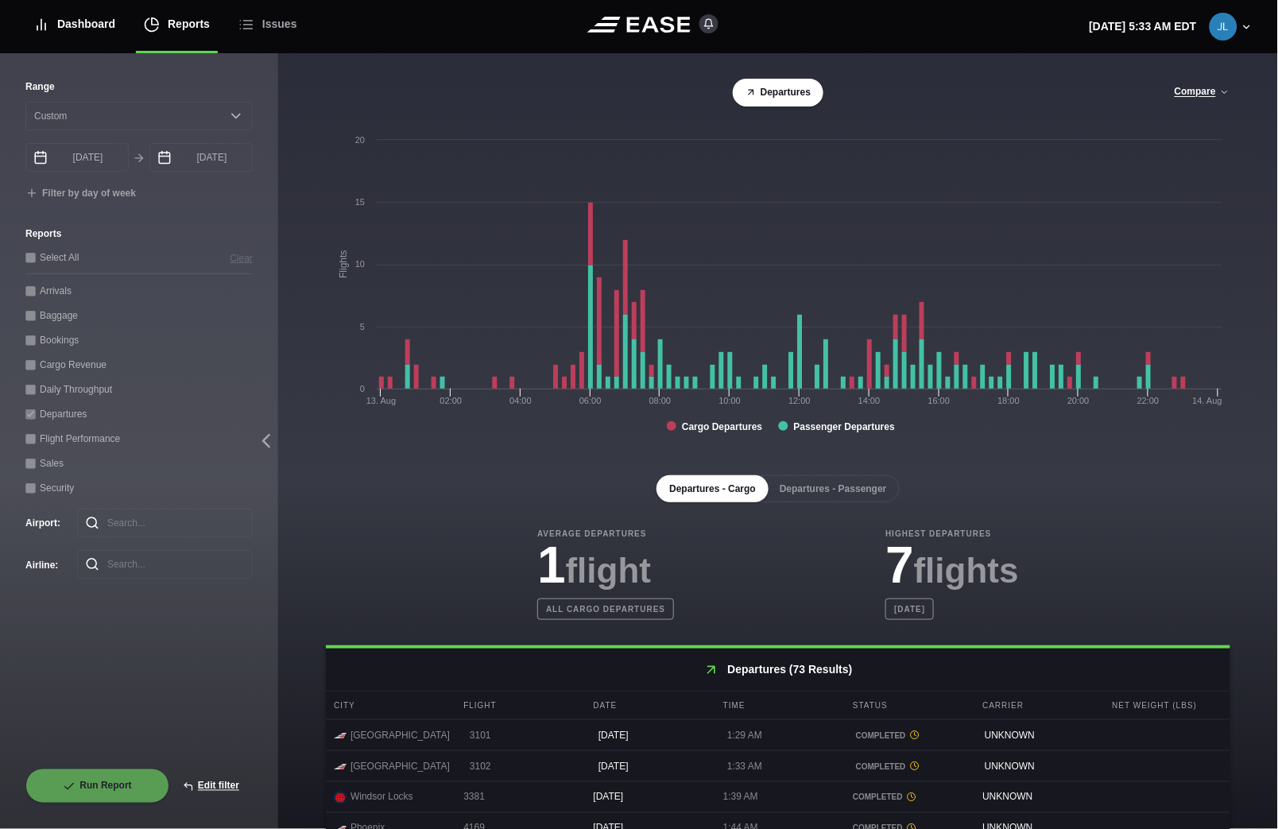
click at [102, 26] on div "Dashboard" at bounding box center [74, 24] width 82 height 53
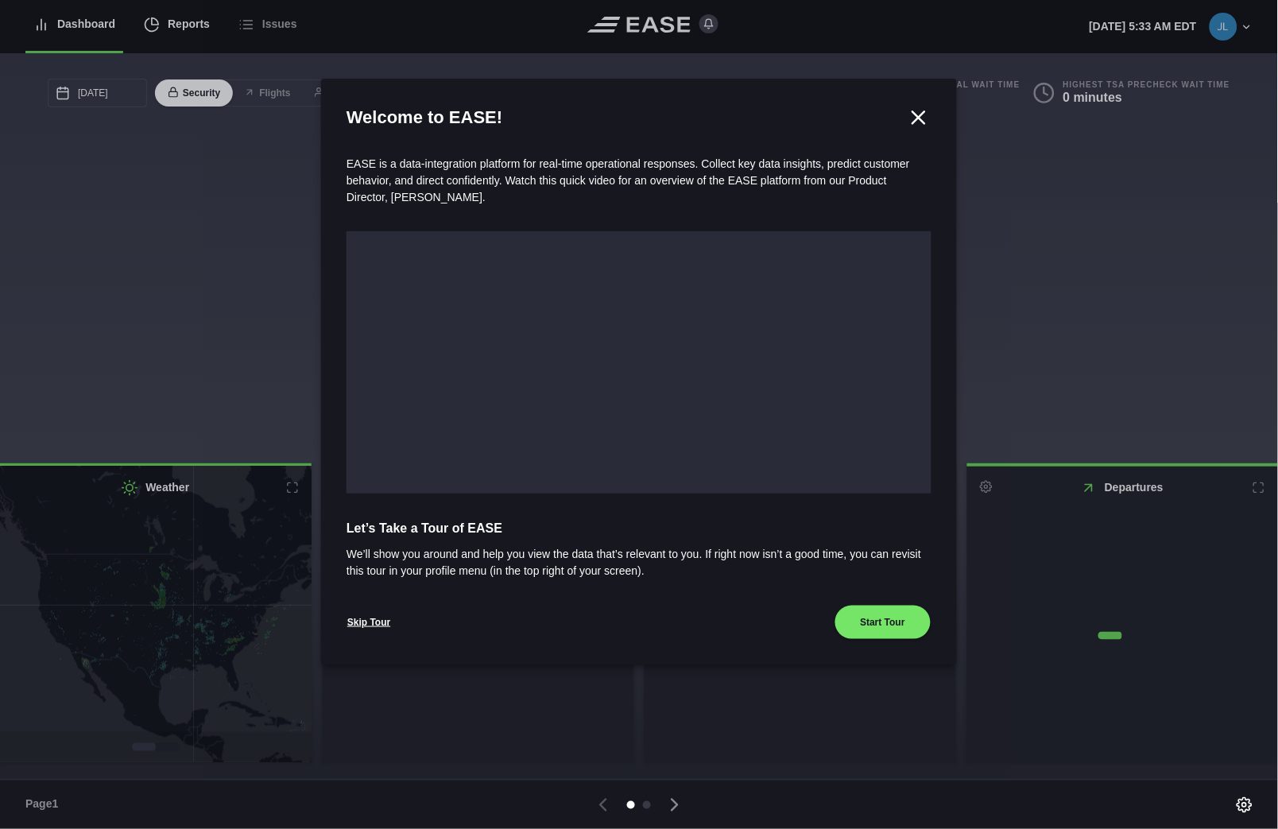
click at [189, 30] on div at bounding box center [639, 414] width 1278 height 829
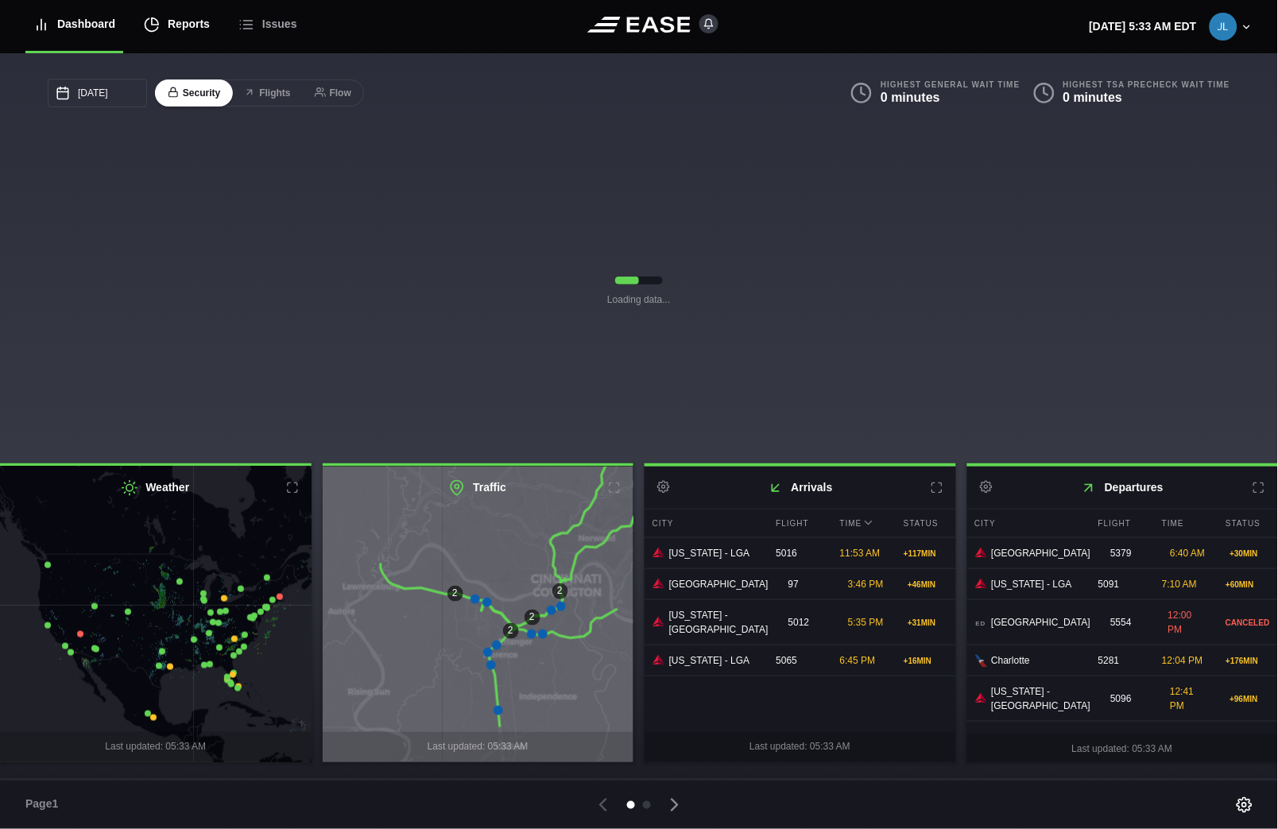
click at [165, 22] on div "Reports" at bounding box center [177, 24] width 66 height 53
select select "7"
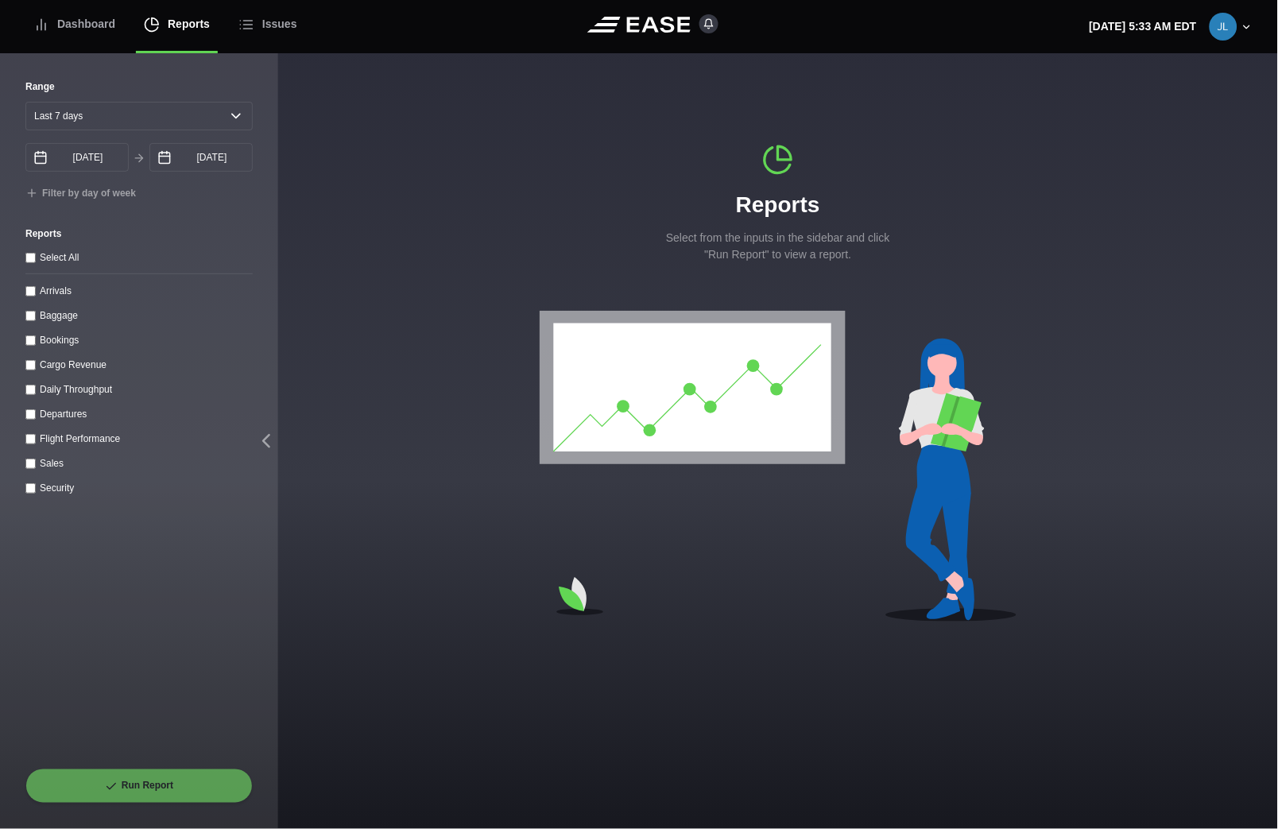
click at [33, 444] on performance "Flight Performance" at bounding box center [30, 439] width 10 height 10
checkbox performance "true"
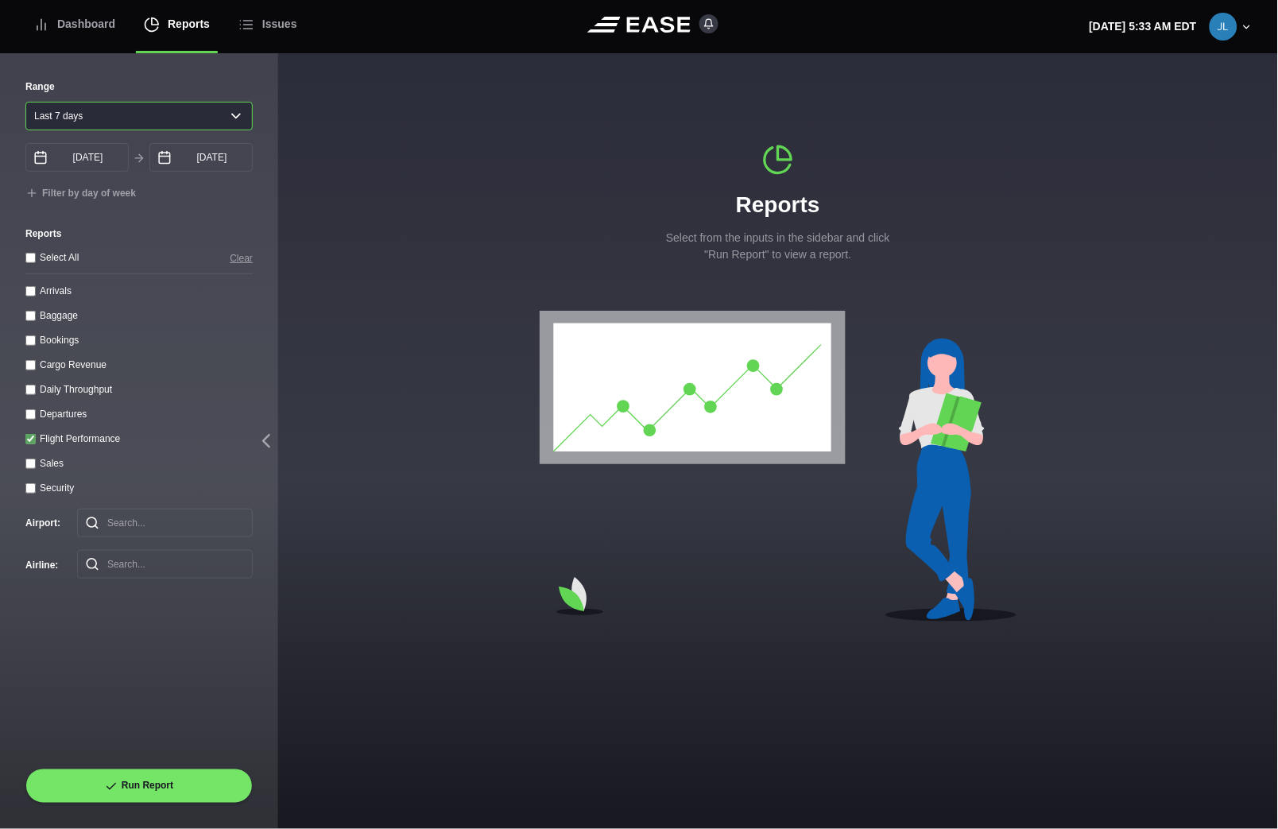
click at [118, 125] on select "[DATE] Last 7 days Last 14 days Last 30 days Last 6 weeks" at bounding box center [138, 116] width 227 height 29
select select "1"
click at [25, 102] on select "[DATE] Last 7 days Last 14 days Last 30 days Last 6 weeks" at bounding box center [138, 116] width 227 height 29
type input "[DATE]"
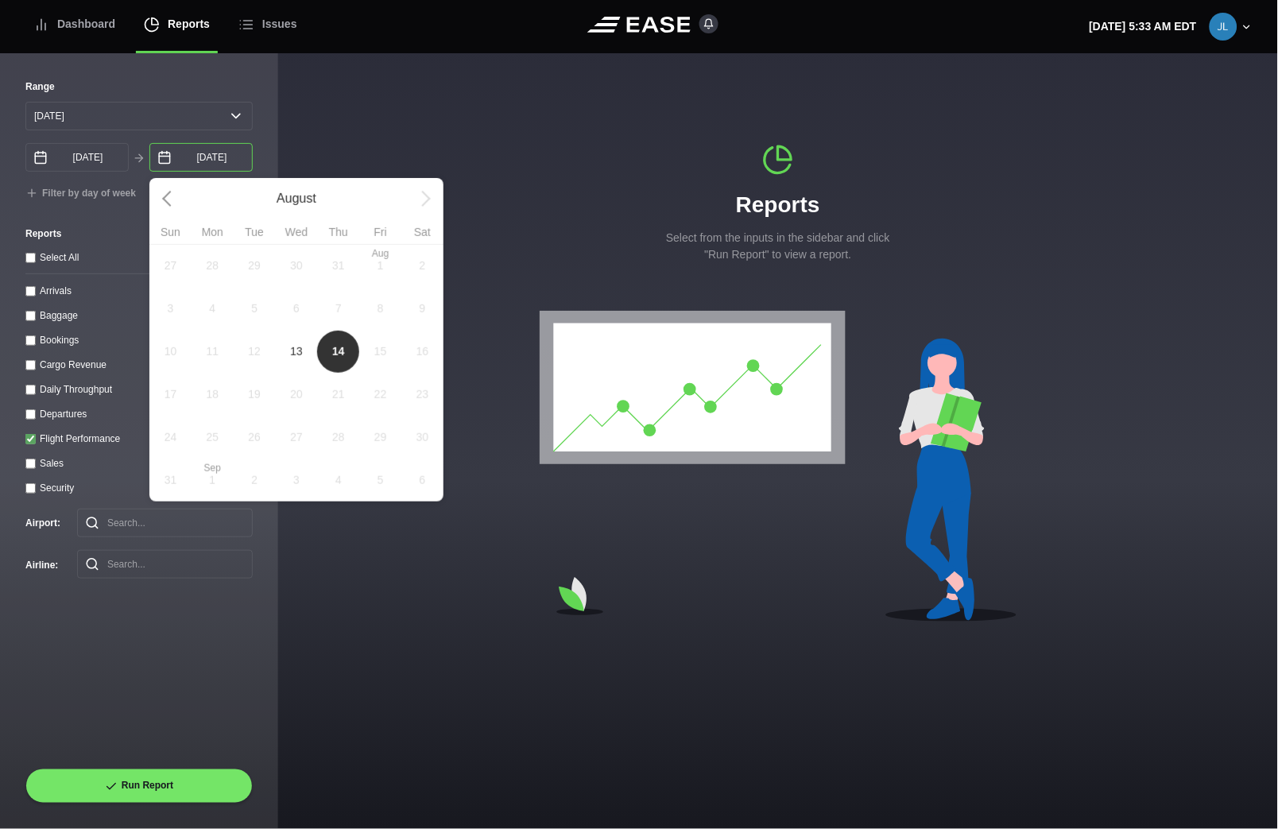
click at [179, 161] on input "[DATE]" at bounding box center [200, 157] width 103 height 29
click at [289, 358] on span "13" at bounding box center [297, 351] width 42 height 43
type input "[DATE]"
select select "0"
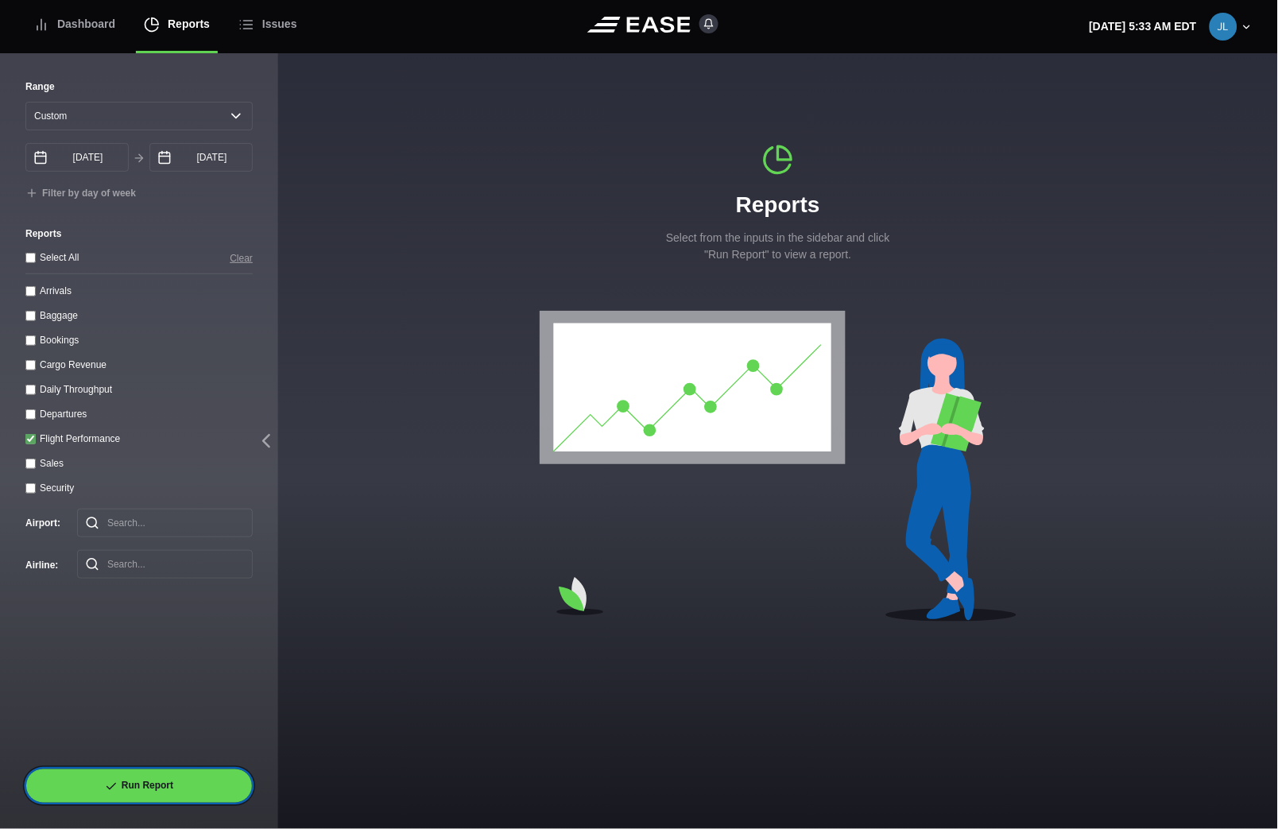
click at [157, 781] on button "Run Report" at bounding box center [138, 786] width 227 height 35
select select "0"
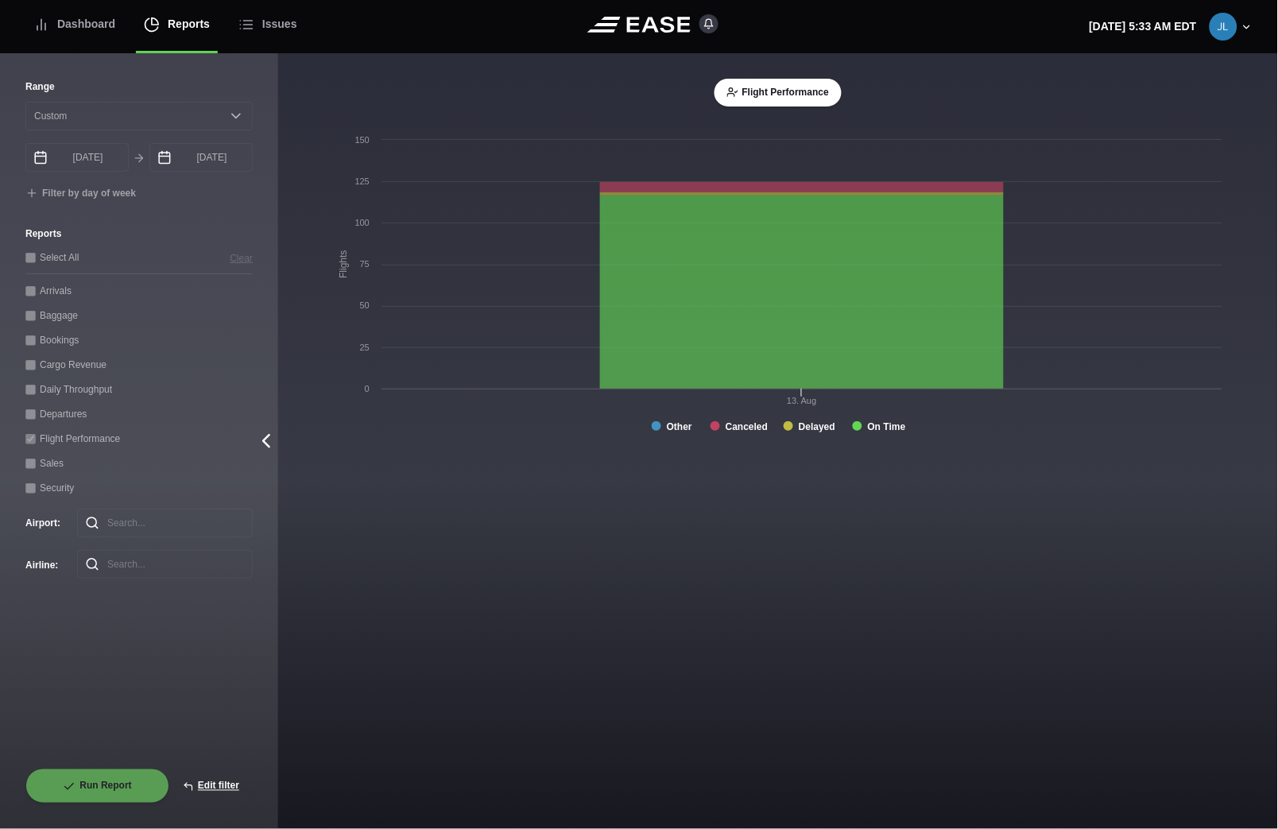
click at [265, 440] on icon at bounding box center [266, 442] width 6 height 12
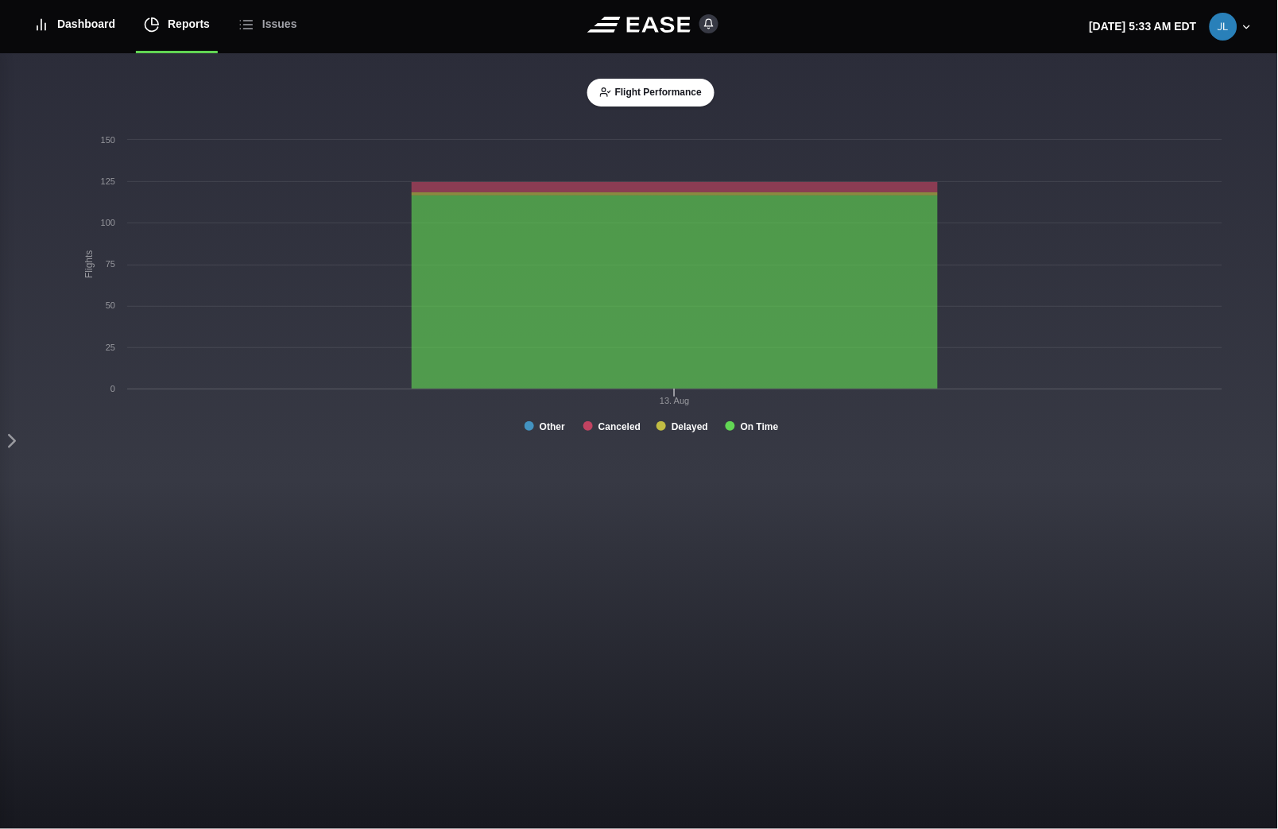
click at [110, 21] on div "Dashboard" at bounding box center [74, 24] width 82 height 53
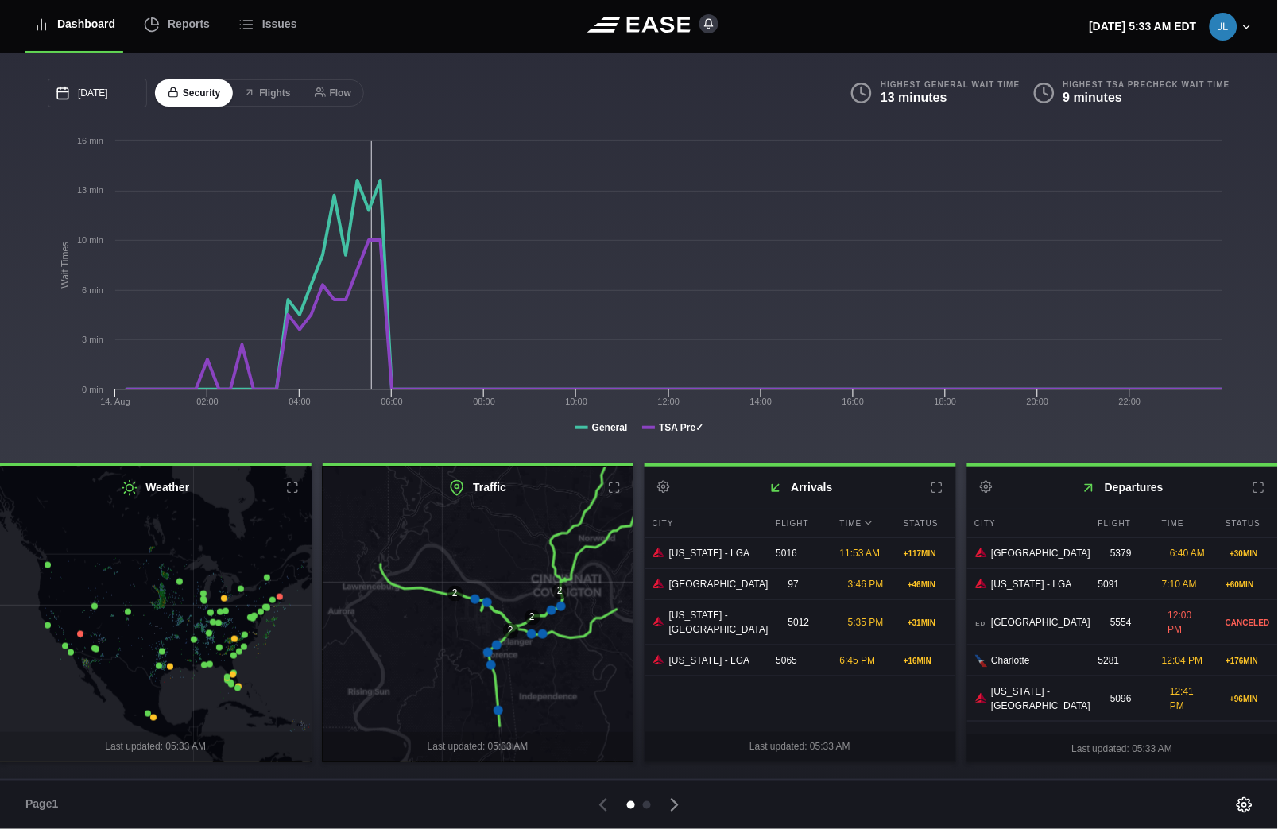
click at [1250, 434] on div "08/14/2025 August Sun Mon Tue Wed Thu Fri Sat 27 28 29 30 31 Aug 1 2 3 4 5 6 7 …" at bounding box center [639, 258] width 1278 height 410
